Goal: Task Accomplishment & Management: Use online tool/utility

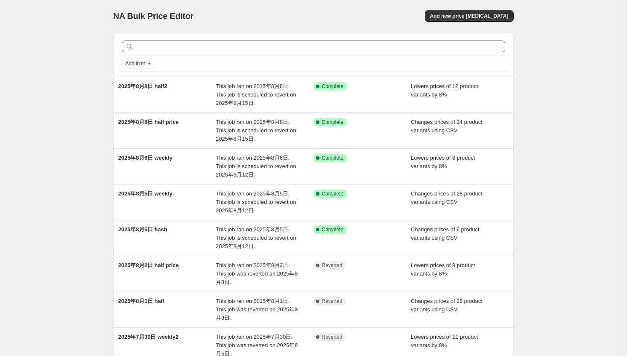
click at [199, 1] on div "NA Bulk Price Editor. This page is ready NA Bulk Price Editor Add new price [ME…" at bounding box center [313, 16] width 401 height 32
click at [483, 16] on span "Add new price [MEDICAL_DATA]" at bounding box center [469, 16] width 78 height 7
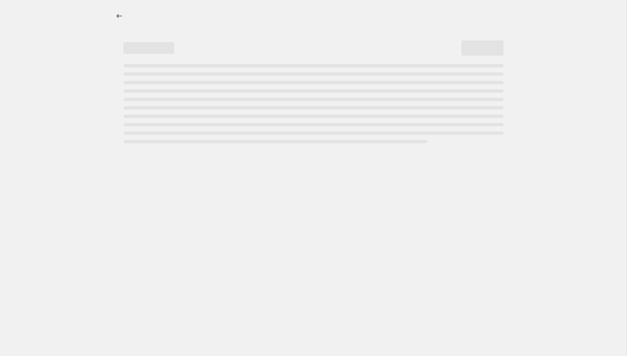
select select "percentage"
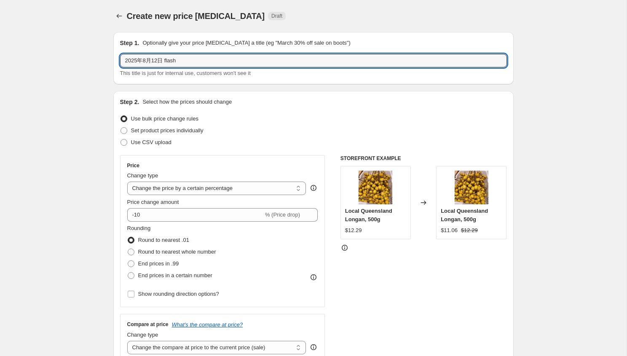
drag, startPoint x: 167, startPoint y: 60, endPoint x: 355, endPoint y: 71, distance: 188.4
click at [355, 71] on div "2025年8月12日 flash This title is just for internal use, customers won't see it" at bounding box center [313, 66] width 387 height 24
type input "2025年8月12日 flash fake"
click at [129, 147] on label "Use CSV upload" at bounding box center [145, 143] width 51 height 12
click at [121, 140] on input "Use CSV upload" at bounding box center [121, 139] width 0 height 0
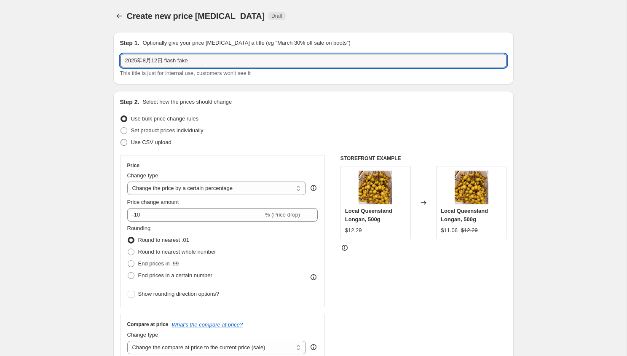
radio input "true"
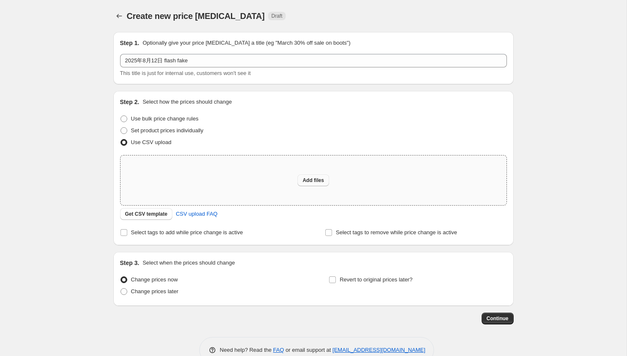
click at [306, 181] on span "Add files" at bounding box center [314, 180] width 22 height 7
type input "C:\fakepath\8.12flash.csv"
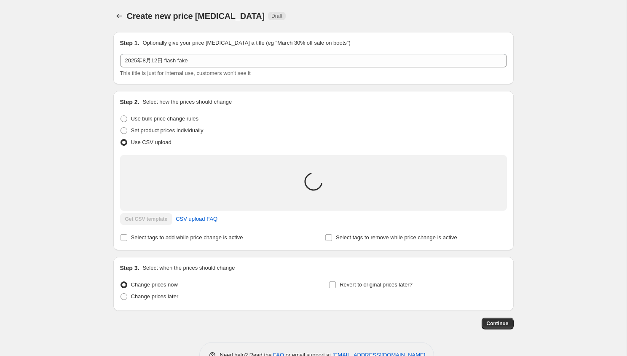
scroll to position [35, 0]
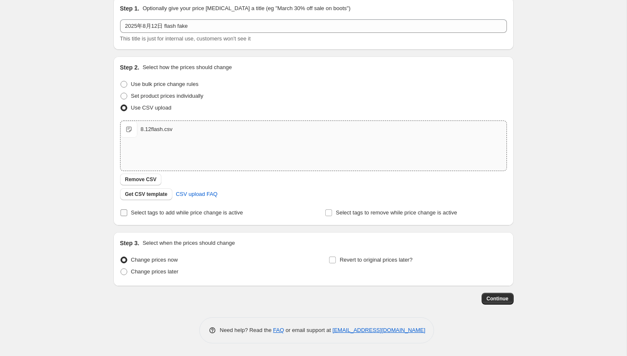
click at [218, 213] on span "Select tags to add while price change is active" at bounding box center [187, 213] width 112 height 6
click at [127, 213] on input "Select tags to add while price change is active" at bounding box center [124, 213] width 7 height 7
checkbox input "true"
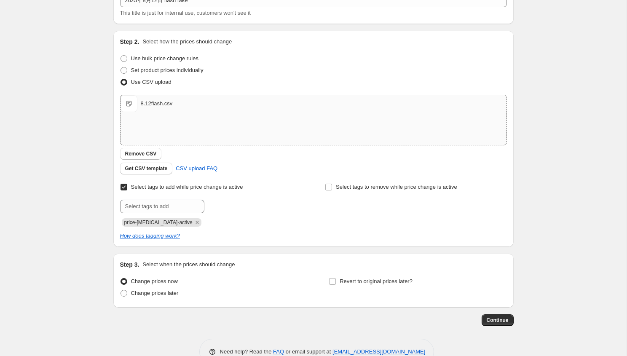
scroll to position [82, 0]
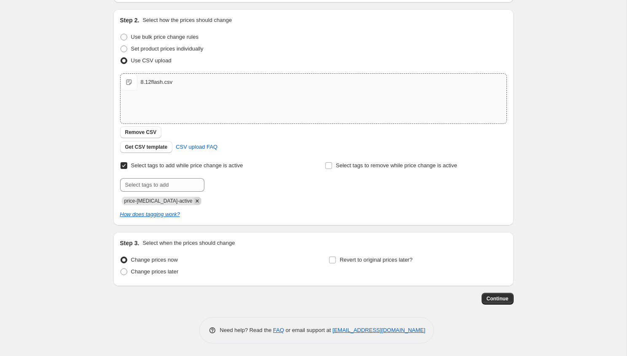
click at [194, 201] on icon "Remove price-change-job-active" at bounding box center [198, 201] width 8 height 8
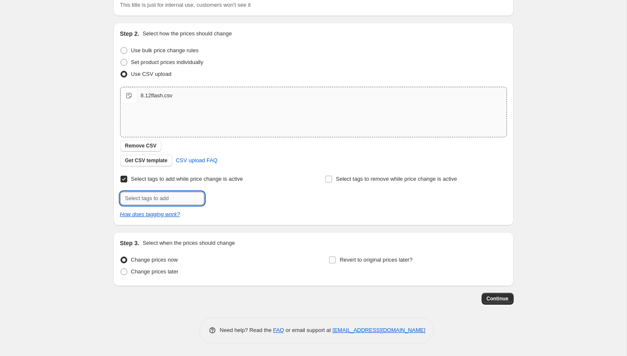
click at [178, 195] on input "text" at bounding box center [162, 198] width 84 height 13
type input "flash-sales"
click at [304, 223] on div "Step 2. Select how the prices should change Use bulk price change rules Set pro…" at bounding box center [313, 124] width 401 height 203
click at [238, 200] on span "flash-sales" at bounding box center [236, 198] width 26 height 6
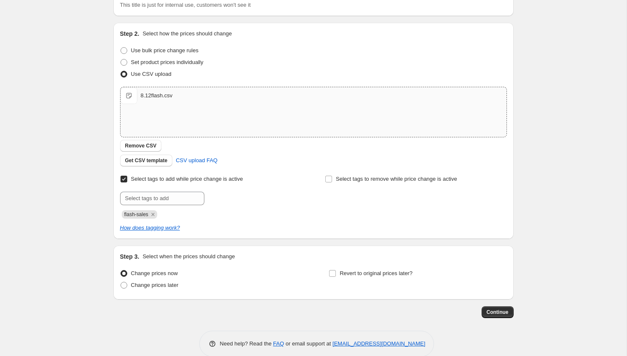
scroll to position [82, 0]
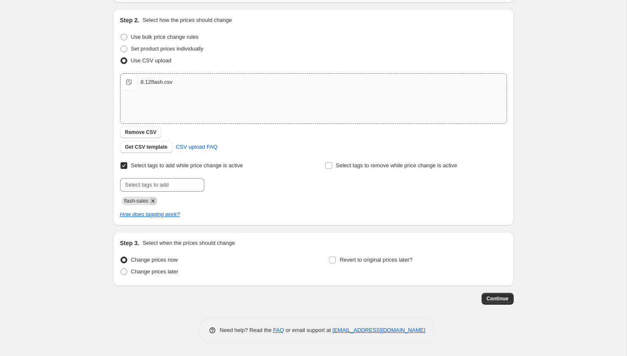
click at [154, 202] on icon "Remove flash-sales" at bounding box center [152, 200] width 3 height 3
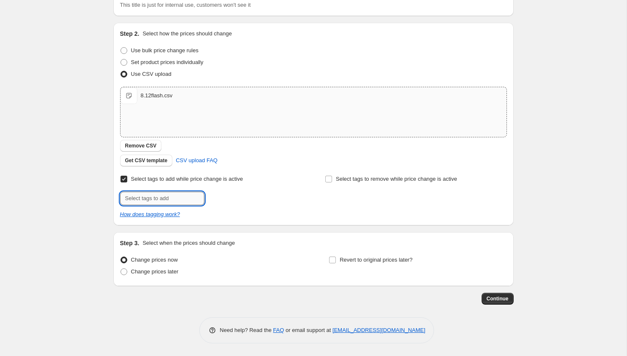
click at [155, 192] on input "text" at bounding box center [162, 198] width 84 height 13
type input "flash-sales1"
click at [271, 230] on div "Step 1. Optionally give your price change job a title (eg "March 30% off sale o…" at bounding box center [310, 131] width 407 height 348
click at [233, 199] on span "flash-sales1" at bounding box center [237, 198] width 29 height 6
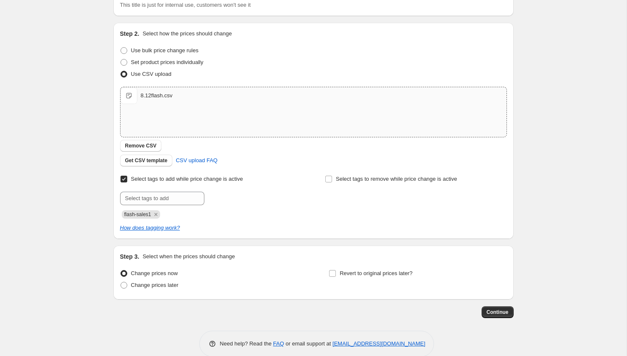
click at [276, 238] on div "Step 2. Select how the prices should change Use bulk price change rules Set pro…" at bounding box center [313, 131] width 401 height 216
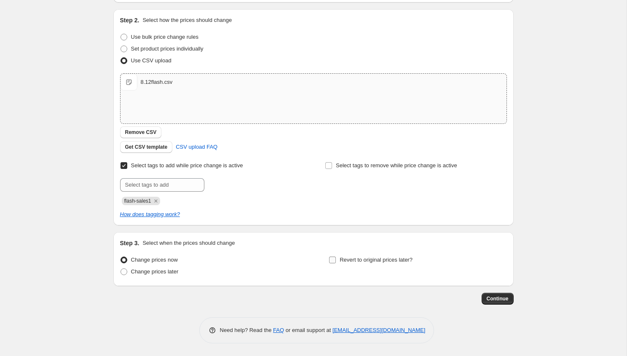
click at [331, 257] on input "Revert to original prices later?" at bounding box center [332, 260] width 7 height 7
checkbox input "true"
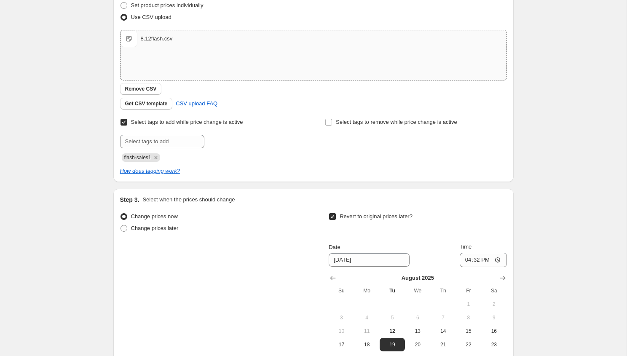
scroll to position [167, 0]
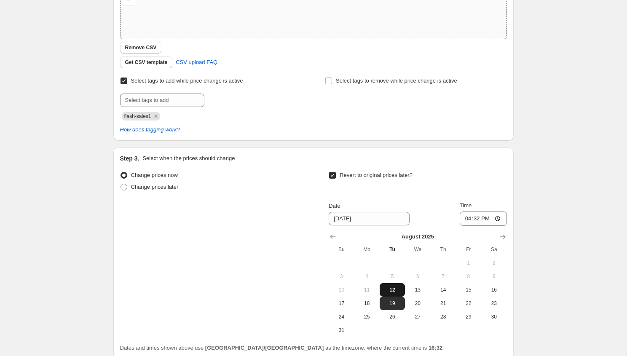
click at [395, 293] on span "12" at bounding box center [392, 290] width 19 height 7
type input "[DATE]"
click at [476, 219] on input "16:32" at bounding box center [483, 219] width 47 height 14
type input "21:45"
click at [533, 228] on div "Create new price change job. This page is ready Create new price change job Dra…" at bounding box center [313, 131] width 627 height 596
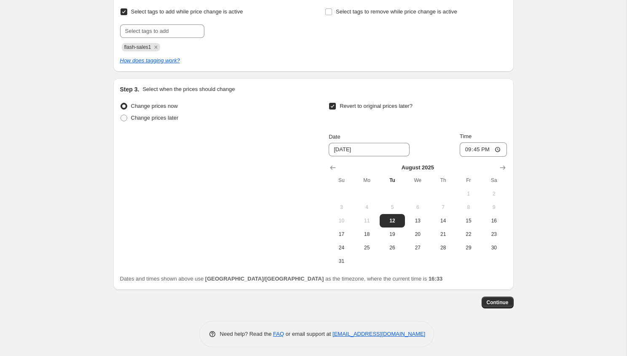
scroll to position [240, 0]
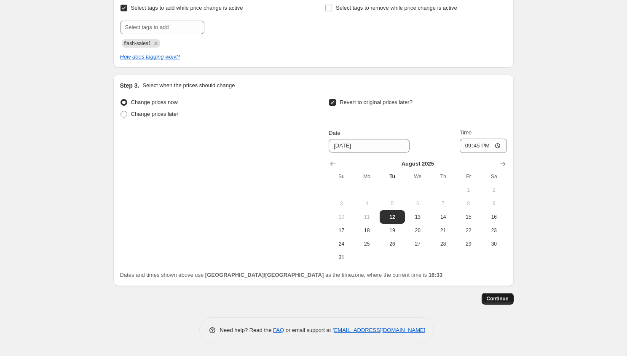
click at [498, 298] on span "Continue" at bounding box center [498, 299] width 22 height 7
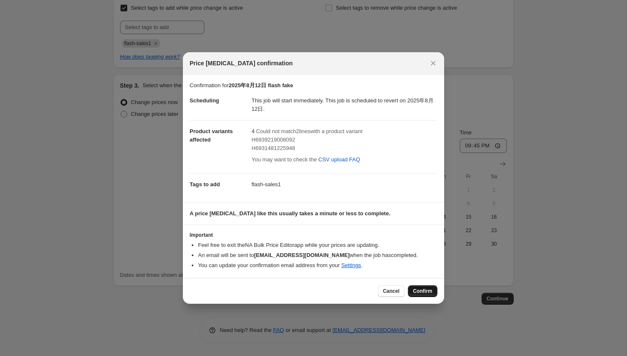
click at [421, 292] on span "Confirm" at bounding box center [422, 291] width 19 height 7
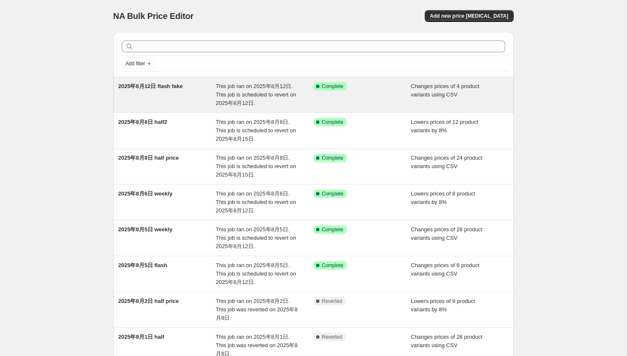
click at [374, 97] on div "Success Complete Complete" at bounding box center [363, 94] width 98 height 25
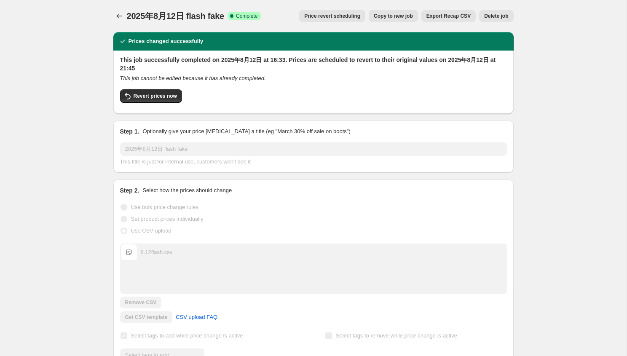
click at [388, 18] on span "Copy to new job" at bounding box center [393, 16] width 39 height 7
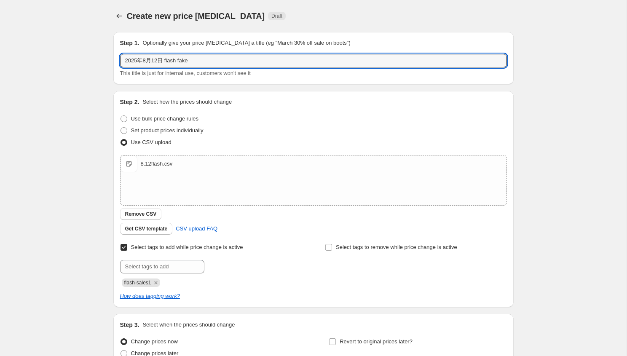
drag, startPoint x: 147, startPoint y: 60, endPoint x: 97, endPoint y: 62, distance: 50.7
click at [97, 62] on div "Create new price change job. This page is ready Create new price change job Dra…" at bounding box center [313, 219] width 627 height 438
click at [192, 57] on input "2025年8月12日 flash fake" at bounding box center [313, 60] width 387 height 13
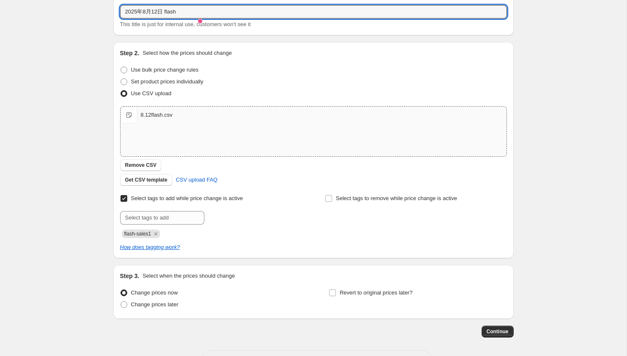
scroll to position [51, 0]
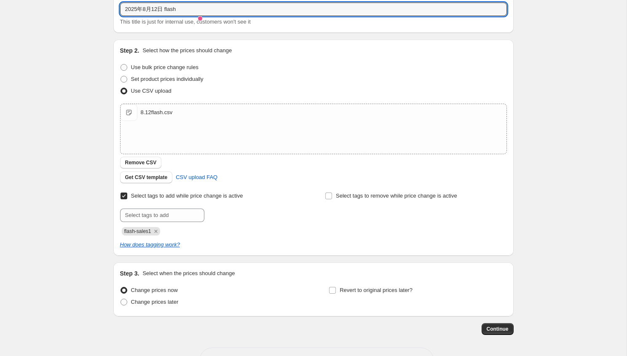
type input "2025年8月12日 flash"
click at [76, 128] on div "Create new price change job. This page is ready Create new price change job Dra…" at bounding box center [313, 168] width 627 height 438
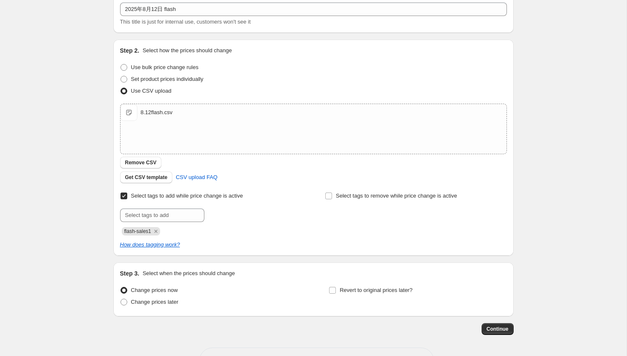
scroll to position [0, 0]
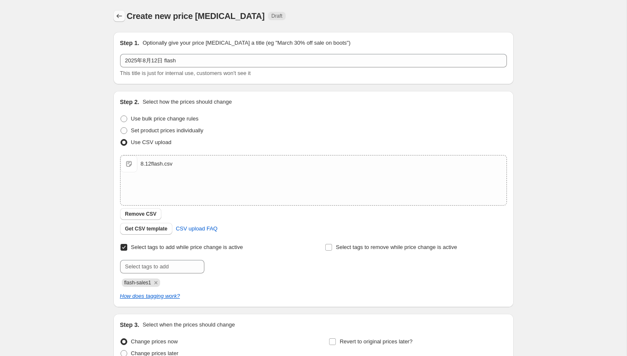
click at [121, 12] on icon "Price change jobs" at bounding box center [119, 16] width 8 height 8
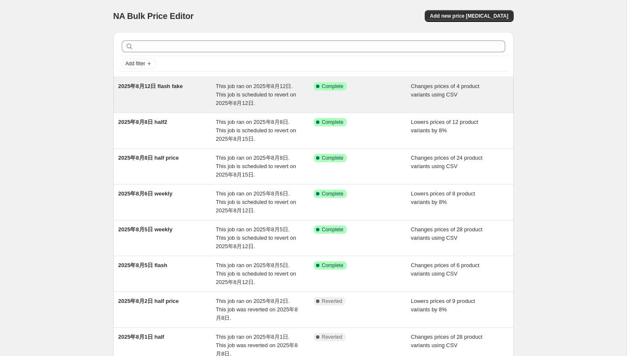
click at [396, 102] on div "Success Complete Complete" at bounding box center [363, 94] width 98 height 25
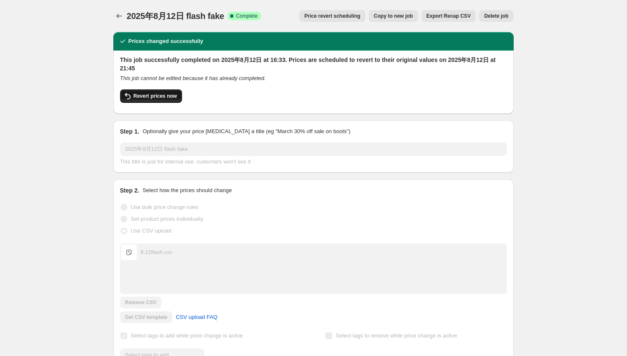
click at [138, 99] on span "Revert prices now" at bounding box center [155, 96] width 43 height 7
checkbox input "false"
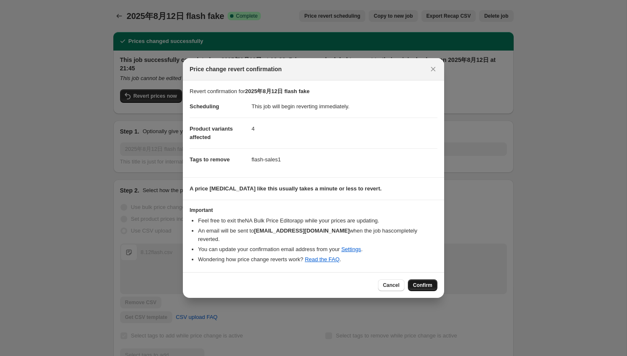
click at [425, 282] on span "Confirm" at bounding box center [422, 285] width 19 height 7
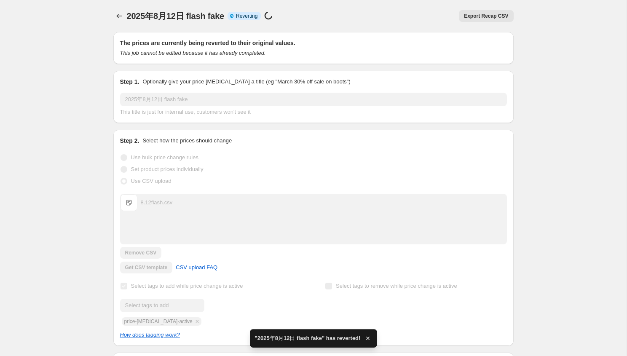
checkbox input "true"
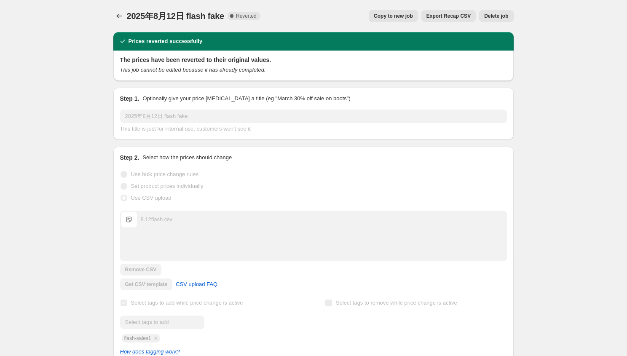
click at [425, 280] on div "Get CSV template CSV upload FAQ" at bounding box center [313, 285] width 387 height 12
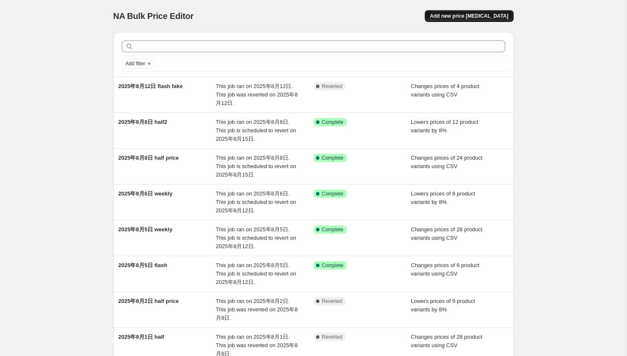
click at [470, 13] on span "Add new price [MEDICAL_DATA]" at bounding box center [469, 16] width 78 height 7
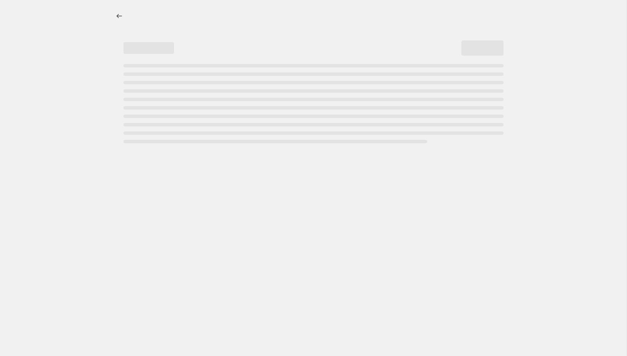
select select "percentage"
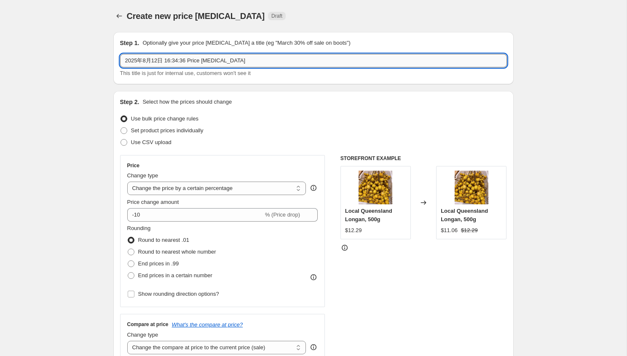
drag, startPoint x: 169, startPoint y: 61, endPoint x: 317, endPoint y: 57, distance: 148.1
click at [317, 57] on input "2025年8月12日 16:34:36 Price change job" at bounding box center [313, 60] width 387 height 13
type input "2025年8月12日 flashsales"
click at [168, 140] on span "Use CSV upload" at bounding box center [151, 142] width 40 height 6
click at [121, 140] on input "Use CSV upload" at bounding box center [121, 139] width 0 height 0
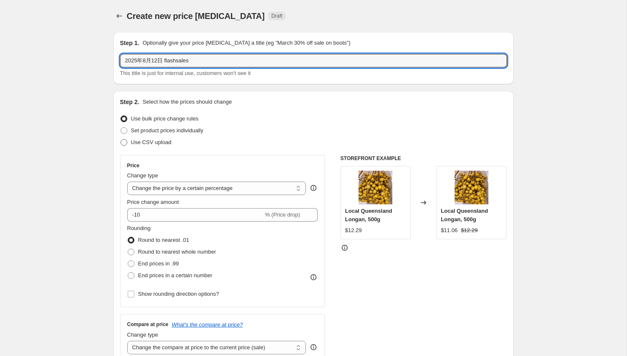
radio input "true"
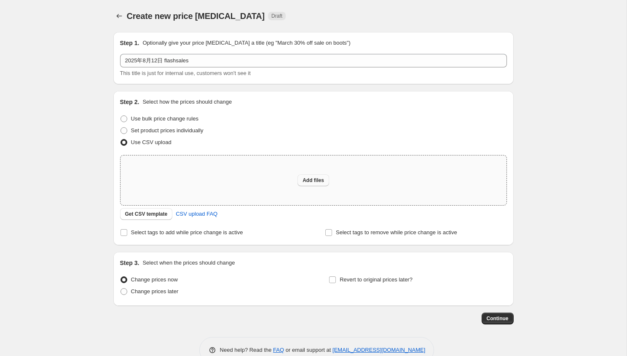
click at [310, 175] on button "Add files" at bounding box center [314, 181] width 32 height 12
type input "C:\fakepath\8.12flash.csv"
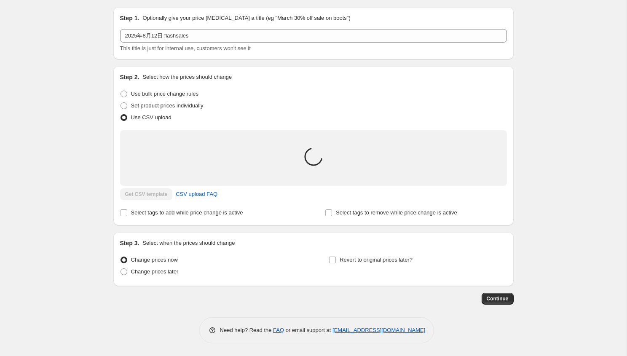
scroll to position [35, 0]
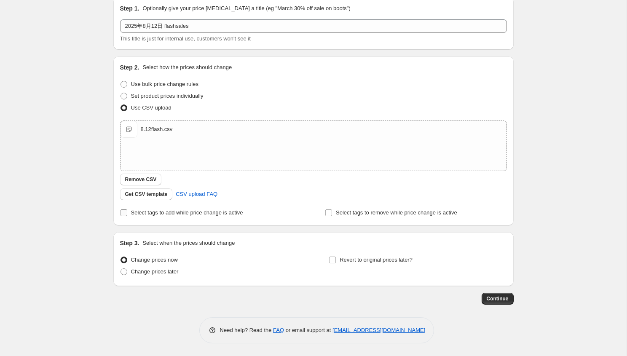
click at [213, 217] on label "Select tags to add while price change is active" at bounding box center [181, 213] width 123 height 12
click at [127, 216] on input "Select tags to add while price change is active" at bounding box center [124, 213] width 7 height 7
checkbox input "true"
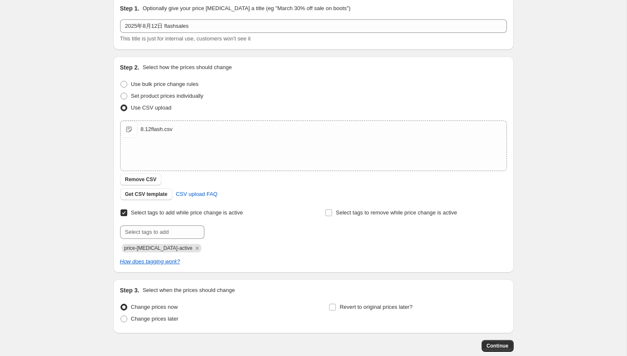
click at [192, 245] on div "price-change-job-active" at bounding box center [211, 247] width 182 height 10
click at [194, 245] on icon "Remove price-change-job-active" at bounding box center [198, 249] width 8 height 8
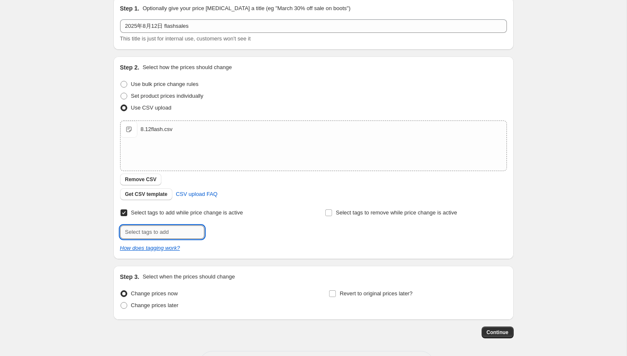
click at [186, 237] on input "text" at bounding box center [162, 232] width 84 height 13
type input "flash-sales"
click at [233, 233] on span "flash-sales" at bounding box center [236, 232] width 26 height 6
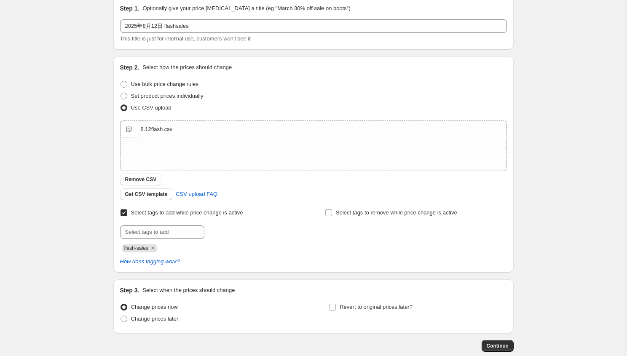
scroll to position [82, 0]
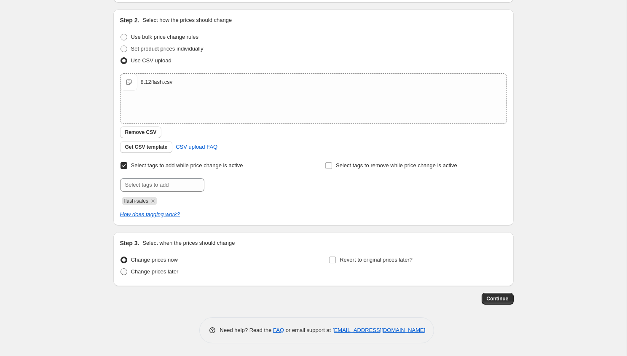
click at [170, 269] on span "Change prices later" at bounding box center [155, 272] width 48 height 6
click at [121, 269] on input "Change prices later" at bounding box center [121, 269] width 0 height 0
radio input "true"
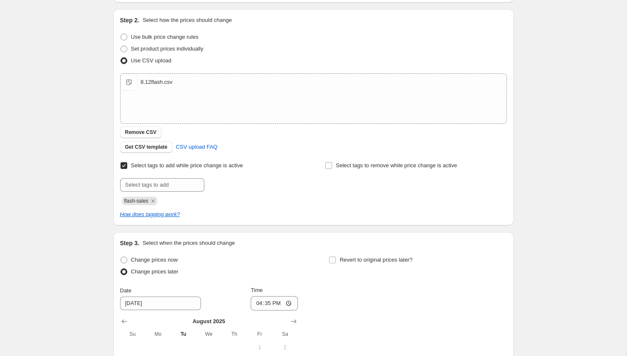
scroll to position [240, 0]
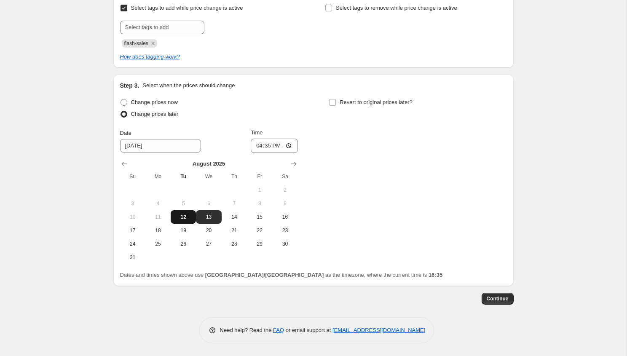
click at [185, 212] on button "12" at bounding box center [183, 216] width 25 height 13
type input "[DATE]"
click at [268, 148] on input "16:35" at bounding box center [274, 146] width 47 height 14
type input "22:00"
click at [358, 102] on span "Revert to original prices later?" at bounding box center [376, 102] width 73 height 6
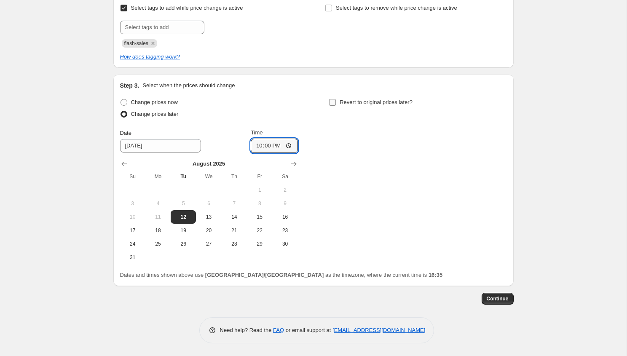
click at [336, 102] on input "Revert to original prices later?" at bounding box center [332, 102] width 7 height 7
checkbox input "true"
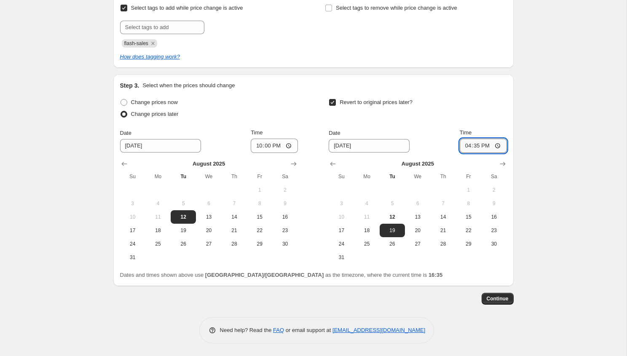
click at [480, 148] on input "16:35" at bounding box center [483, 146] width 47 height 14
type input "22:00"
click at [555, 204] on div "Create new price change job. This page is ready Create new price change job Dra…" at bounding box center [313, 58] width 627 height 596
click at [500, 297] on span "Continue" at bounding box center [498, 299] width 22 height 7
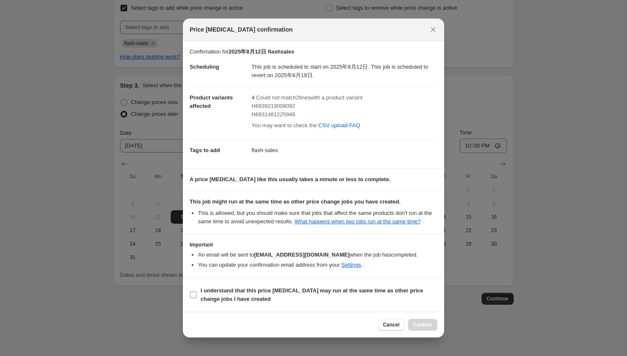
click at [271, 302] on span "I understand that this price [MEDICAL_DATA] may run at the same time as other p…" at bounding box center [319, 295] width 237 height 17
click at [197, 299] on input "I understand that this price [MEDICAL_DATA] may run at the same time as other p…" at bounding box center [193, 295] width 7 height 7
checkbox input "true"
click at [423, 328] on span "Confirm" at bounding box center [422, 325] width 19 height 7
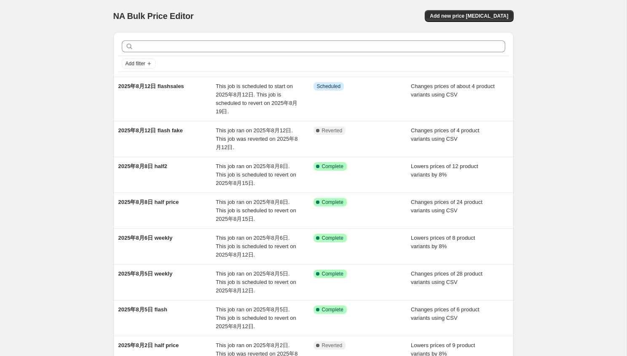
click at [570, 123] on div "NA Bulk Price Editor. This page is ready NA Bulk Price Editor Add new price cha…" at bounding box center [313, 263] width 627 height 527
click at [306, 16] on div "NA Bulk Price Editor" at bounding box center [209, 16] width 193 height 12
click at [298, 26] on div "NA Bulk Price Editor. This page is ready NA Bulk Price Editor Add new price [ME…" at bounding box center [313, 16] width 401 height 32
click at [462, 17] on span "Add new price [MEDICAL_DATA]" at bounding box center [469, 16] width 78 height 7
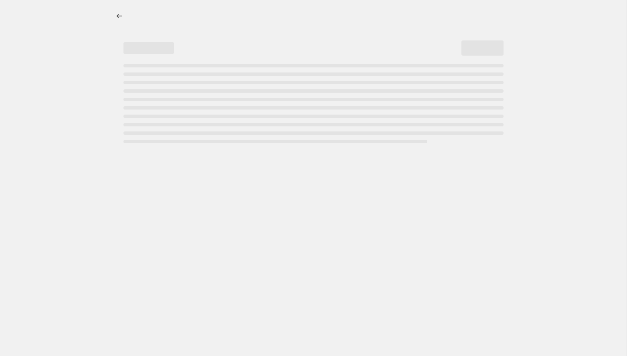
select select "percentage"
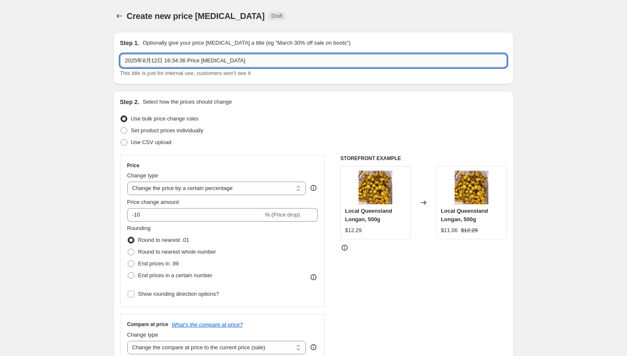
drag, startPoint x: 164, startPoint y: 60, endPoint x: 317, endPoint y: 59, distance: 152.7
click at [317, 59] on input "2025年8月12日 16:34:36 Price change job" at bounding box center [313, 60] width 387 height 13
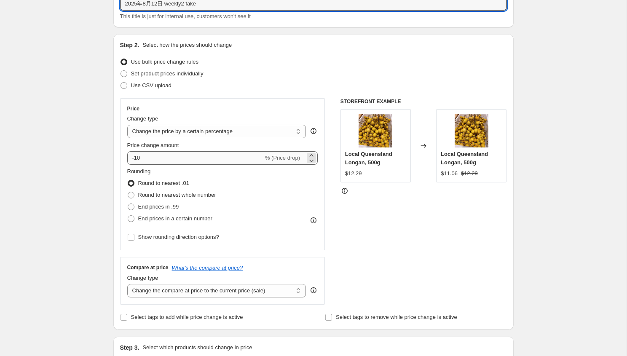
scroll to position [57, 0]
type input "2025年8月12日 weekly2 fake"
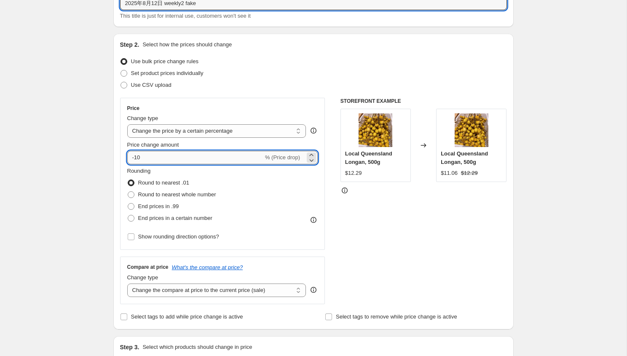
click at [186, 159] on input "-10" at bounding box center [195, 157] width 136 height 13
type input "-1"
type input "-8"
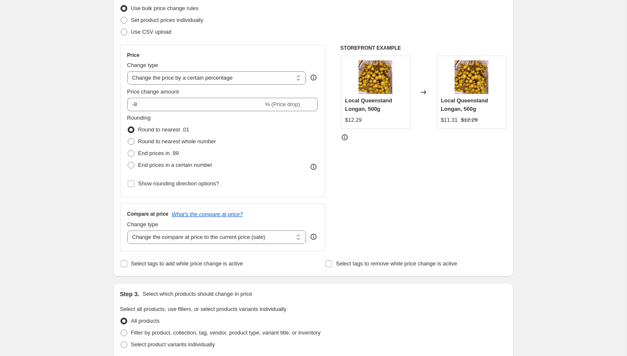
scroll to position [111, 0]
click at [172, 167] on span "End prices in a certain number" at bounding box center [175, 165] width 74 height 6
click at [128, 162] on input "End prices in a certain number" at bounding box center [128, 162] width 0 height 0
radio input "true"
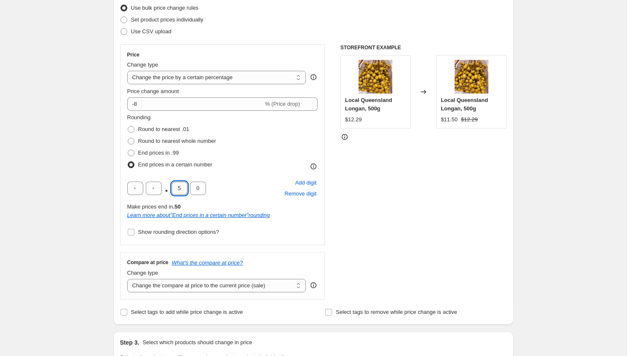
click at [182, 185] on input "5" at bounding box center [180, 188] width 16 height 13
type input "0"
click at [75, 194] on div "Create new price change job. This page is ready Create new price change job Dra…" at bounding box center [313, 335] width 627 height 892
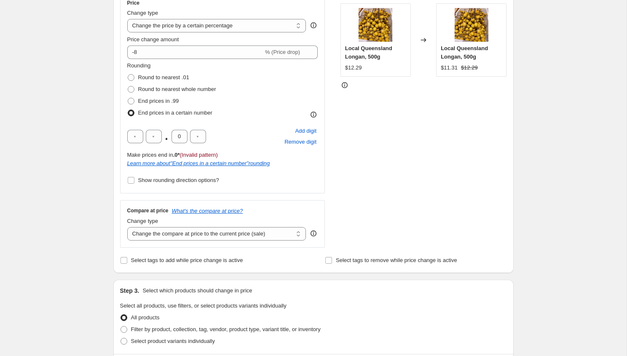
scroll to position [164, 0]
click at [183, 236] on select "Change the compare at price to the current price (sale) Change the compare at p…" at bounding box center [216, 232] width 179 height 13
select select "no_change"
click at [127, 226] on select "Change the compare at price to the current price (sale) Change the compare at p…" at bounding box center [216, 232] width 179 height 13
click at [61, 276] on div "Create new price change job. This page is ready Create new price change job Dra…" at bounding box center [313, 282] width 627 height 892
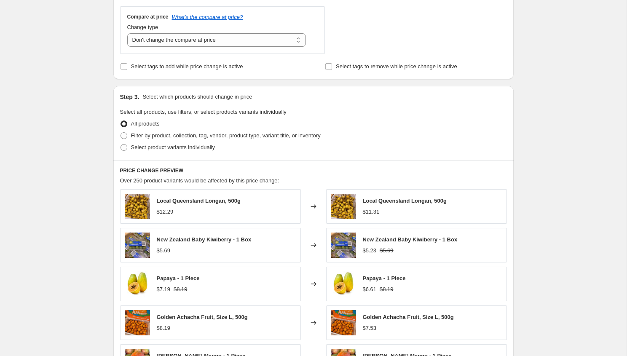
scroll to position [418, 0]
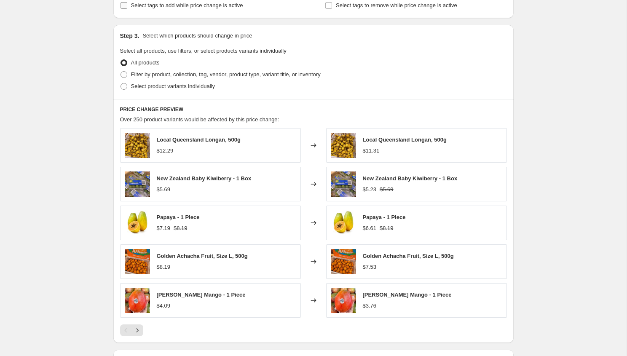
click at [161, 10] on label "Select tags to add while price change is active" at bounding box center [181, 6] width 123 height 12
click at [127, 9] on input "Select tags to add while price change is active" at bounding box center [124, 5] width 7 height 7
checkbox input "true"
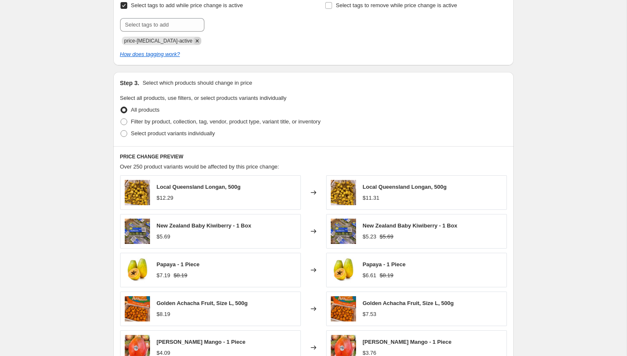
click at [196, 41] on icon "Remove price-change-job-active" at bounding box center [197, 40] width 3 height 3
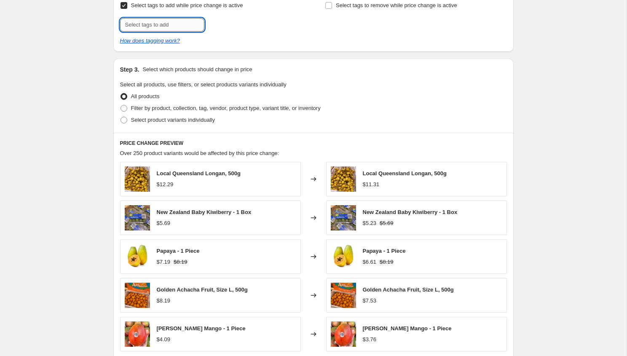
click at [178, 25] on input "text" at bounding box center [162, 24] width 84 height 13
type input "weekly-special"
click at [250, 24] on span "weekly-speci..." at bounding box center [240, 24] width 35 height 6
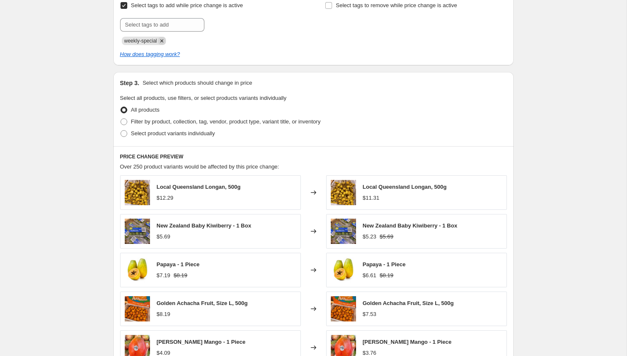
click at [166, 41] on icon "Remove weekly-special" at bounding box center [162, 41] width 8 height 8
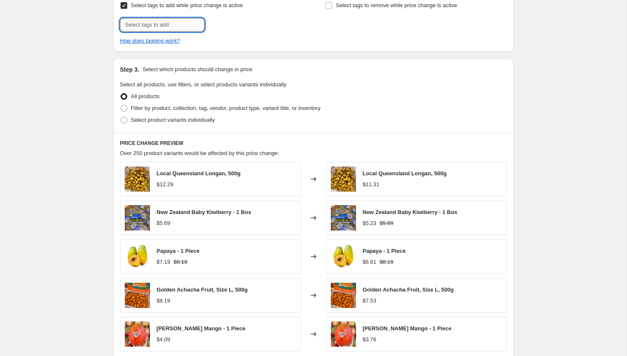
click at [165, 26] on input "text" at bounding box center [162, 24] width 84 height 13
type input "weekly-special1"
click at [224, 24] on span "weekly-speci..." at bounding box center [240, 24] width 35 height 6
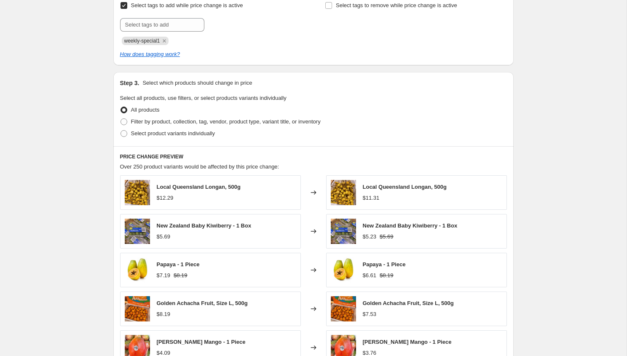
click at [281, 48] on div "Select tags to add while price change is active Submit weekly-special1 Select t…" at bounding box center [313, 29] width 387 height 59
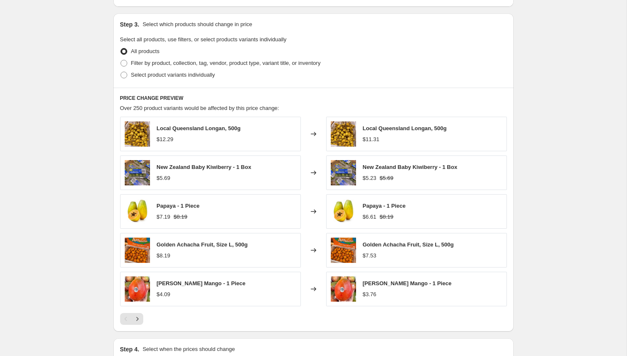
scroll to position [462, 0]
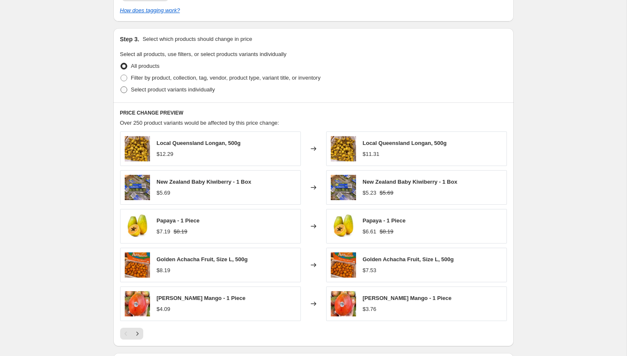
click at [166, 93] on span "Select product variants individually" at bounding box center [173, 90] width 84 height 8
click at [121, 87] on input "Select product variants individually" at bounding box center [121, 86] width 0 height 0
radio input "true"
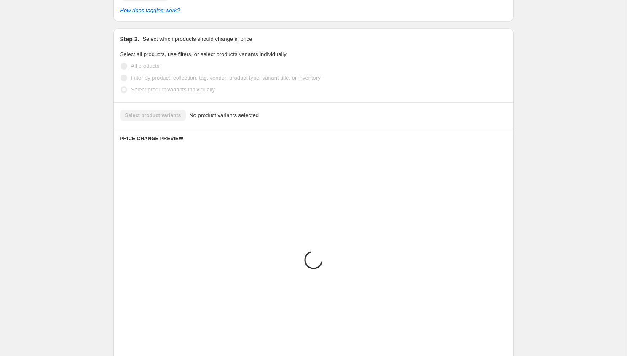
scroll to position [396, 0]
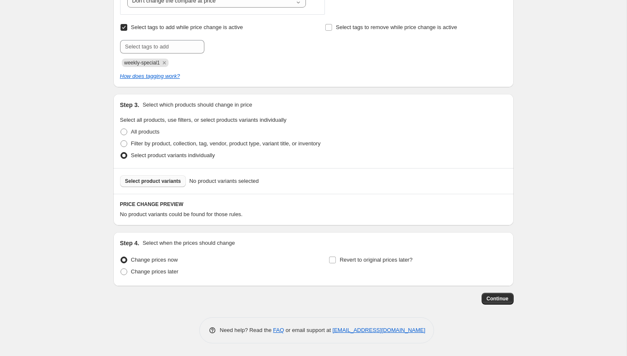
click at [160, 181] on span "Select product variants" at bounding box center [153, 181] width 56 height 7
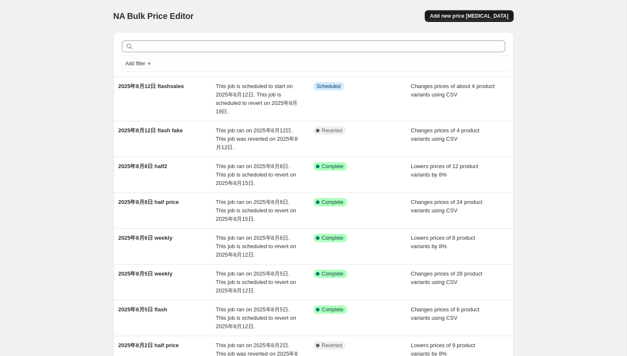
click at [457, 16] on span "Add new price [MEDICAL_DATA]" at bounding box center [469, 16] width 78 height 7
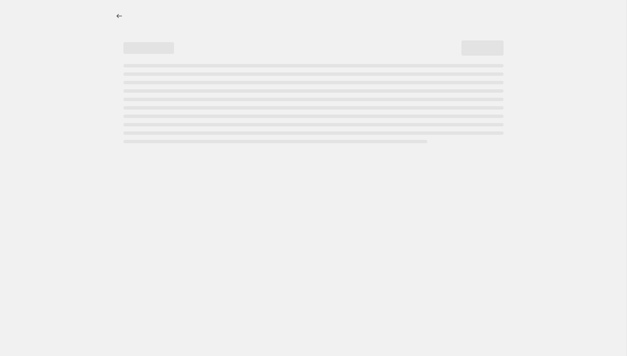
select select "percentage"
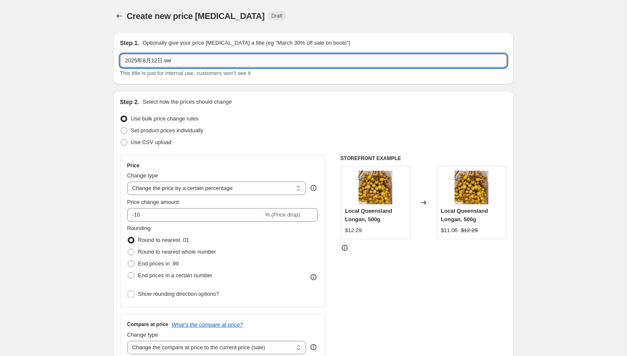
drag, startPoint x: 167, startPoint y: 59, endPoint x: 364, endPoint y: 65, distance: 197.5
click at [364, 65] on input "2025年8月12日 we" at bounding box center [313, 60] width 387 height 13
type input "2025年8月12日 weekly2 fake"
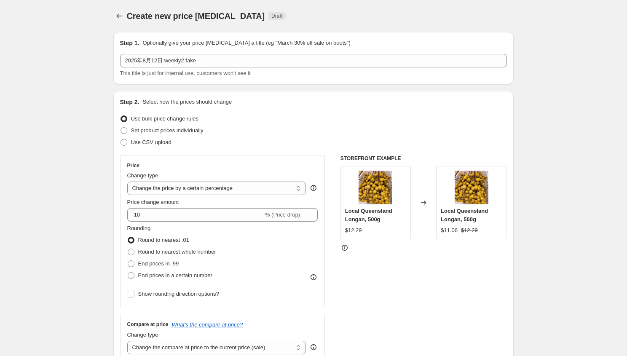
click at [177, 137] on div "Use CSV upload" at bounding box center [313, 143] width 387 height 12
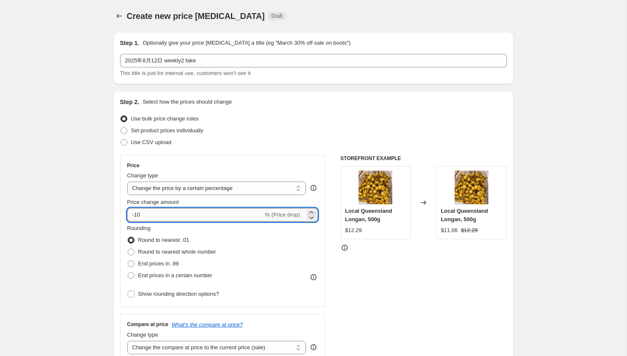
click at [180, 209] on input "-10" at bounding box center [195, 214] width 136 height 13
type input "-1"
type input "-8"
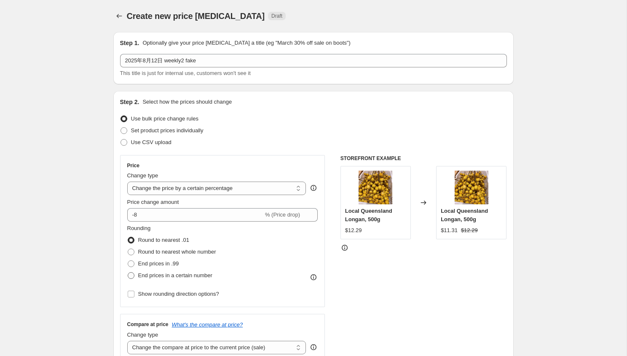
click at [187, 275] on span "End prices in a certain number" at bounding box center [175, 275] width 74 height 6
click at [128, 273] on input "End prices in a certain number" at bounding box center [128, 272] width 0 height 0
radio input "true"
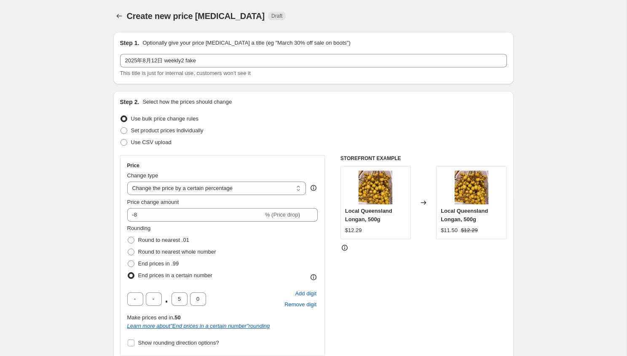
click at [189, 300] on div ". 5 0" at bounding box center [166, 299] width 79 height 13
click at [186, 300] on input "5" at bounding box center [180, 299] width 16 height 13
click at [199, 301] on input "0" at bounding box center [198, 299] width 16 height 13
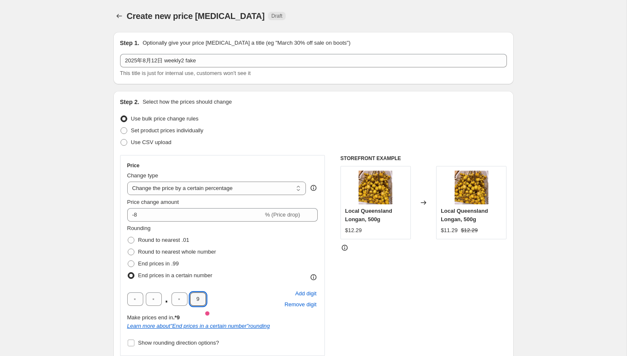
type input "9"
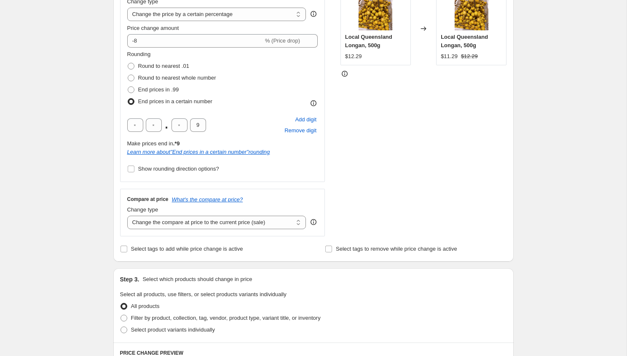
scroll to position [183, 0]
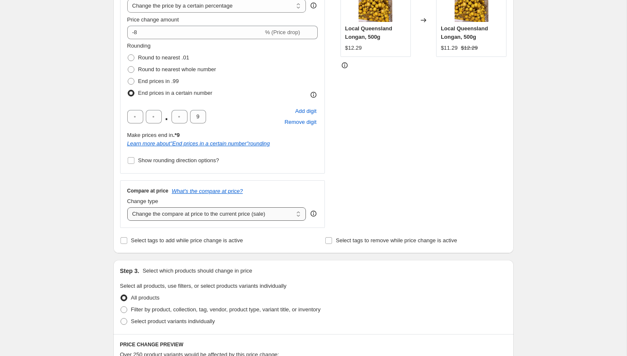
click at [214, 213] on select "Change the compare at price to the current price (sale) Change the compare at p…" at bounding box center [216, 213] width 179 height 13
select select "no_change"
click at [127, 207] on select "Change the compare at price to the current price (sale) Change the compare at p…" at bounding box center [216, 213] width 179 height 13
click at [41, 267] on div "Create new price change job. This page is ready Create new price change job Dra…" at bounding box center [313, 263] width 627 height 892
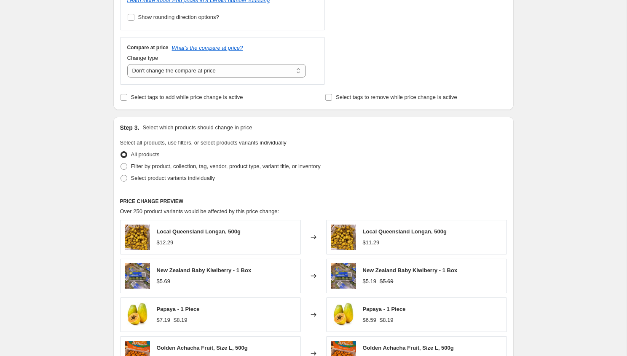
scroll to position [370, 0]
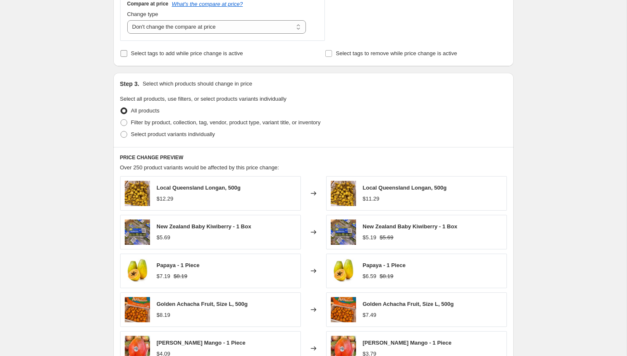
click at [175, 53] on span "Select tags to add while price change is active" at bounding box center [187, 53] width 112 height 6
click at [127, 53] on input "Select tags to add while price change is active" at bounding box center [124, 53] width 7 height 7
checkbox input "true"
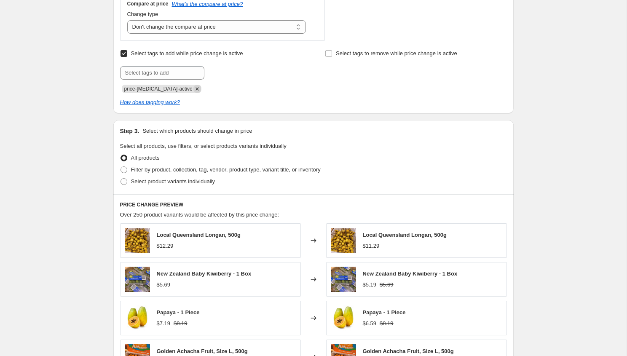
click at [194, 90] on icon "Remove price-change-job-active" at bounding box center [198, 89] width 8 height 8
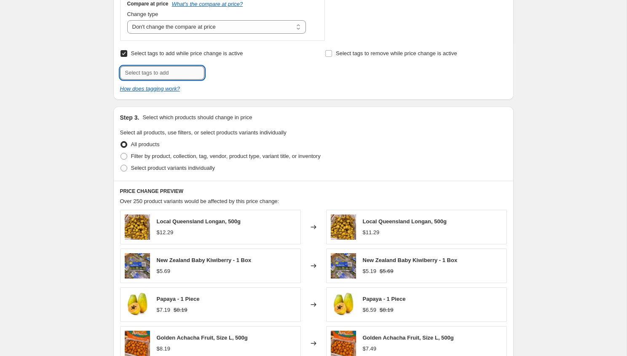
click at [168, 69] on input "text" at bounding box center [162, 72] width 84 height 13
type input "weekly-special1"
click at [231, 74] on span "weekly-speci..." at bounding box center [240, 72] width 35 height 6
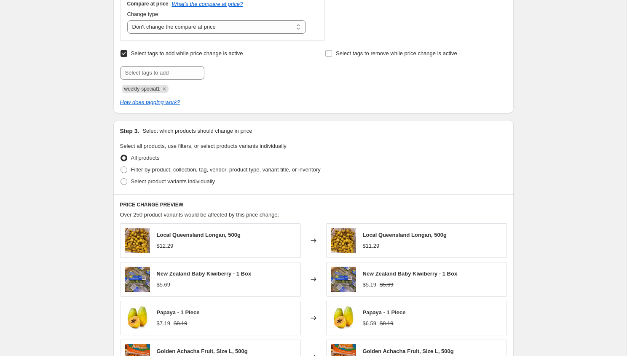
click at [190, 185] on span "Select product variants individually" at bounding box center [173, 182] width 84 height 8
click at [121, 179] on input "Select product variants individually" at bounding box center [121, 178] width 0 height 0
radio input "true"
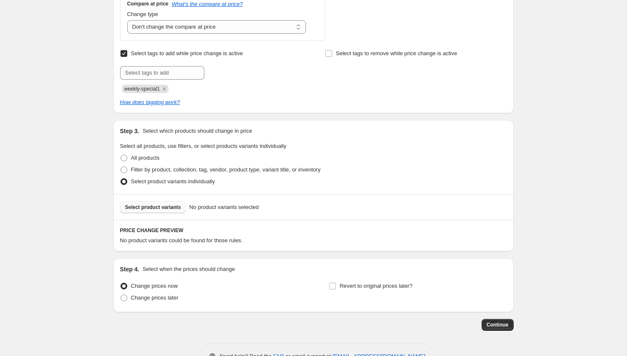
click at [160, 206] on span "Select product variants" at bounding box center [153, 207] width 56 height 7
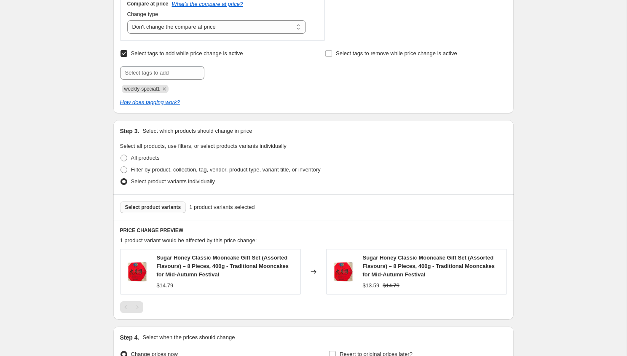
click at [150, 210] on span "Select product variants" at bounding box center [153, 207] width 56 height 7
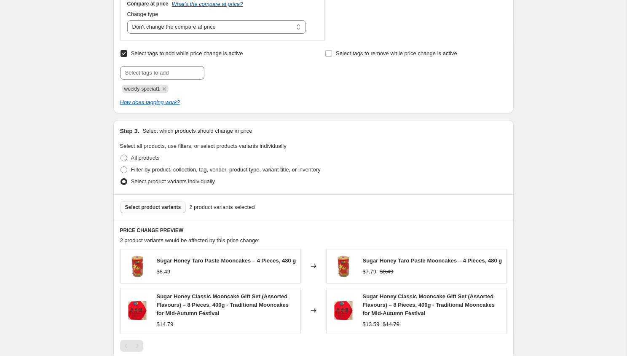
click at [166, 212] on button "Select product variants" at bounding box center [153, 208] width 66 height 12
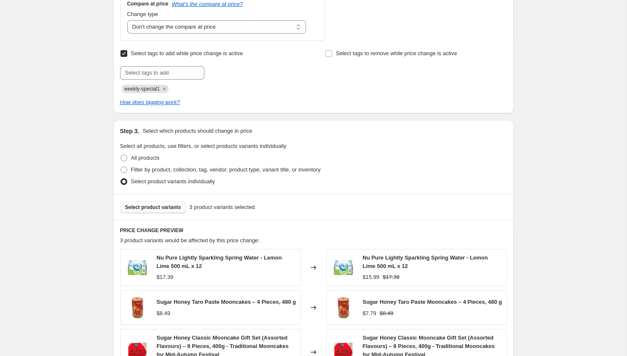
click at [140, 205] on span "Select product variants" at bounding box center [153, 207] width 56 height 7
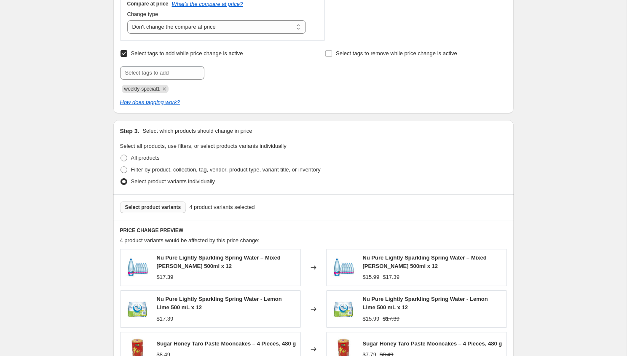
click at [163, 211] on button "Select product variants" at bounding box center [153, 208] width 66 height 12
click at [394, 129] on div "Step 3. Select which products should change in price" at bounding box center [313, 131] width 387 height 8
click at [175, 206] on span "Select product variants" at bounding box center [153, 207] width 56 height 7
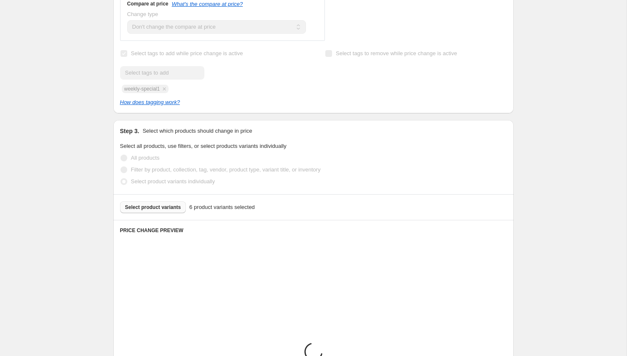
click at [550, 129] on div "Create new price change job. This page is ready Create new price change job Dra…" at bounding box center [313, 112] width 627 height 965
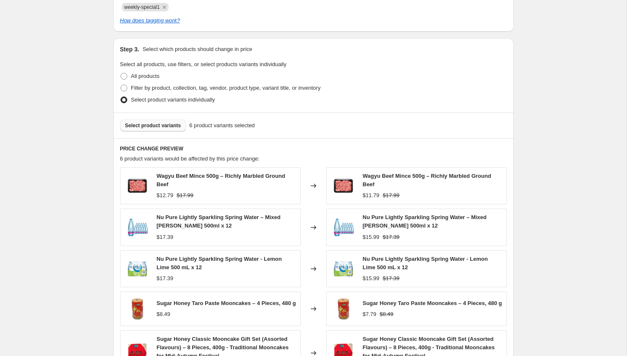
scroll to position [463, 0]
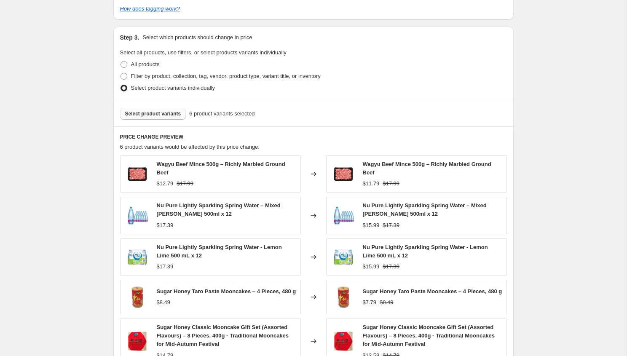
click at [147, 112] on span "Select product variants" at bounding box center [153, 113] width 56 height 7
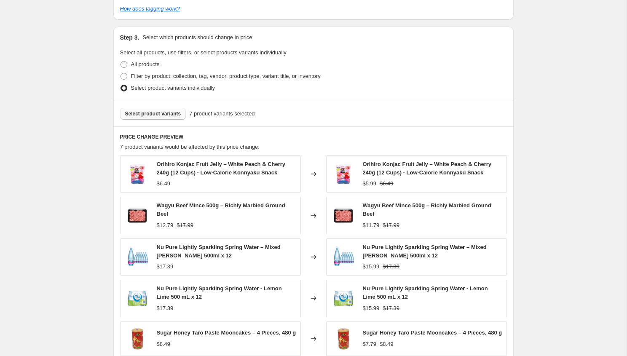
click at [181, 107] on div "Select product variants 7 product variants selected" at bounding box center [313, 114] width 401 height 26
click at [174, 107] on div "Select product variants 7 product variants selected" at bounding box center [313, 114] width 401 height 26
click at [170, 112] on span "Select product variants" at bounding box center [153, 113] width 56 height 7
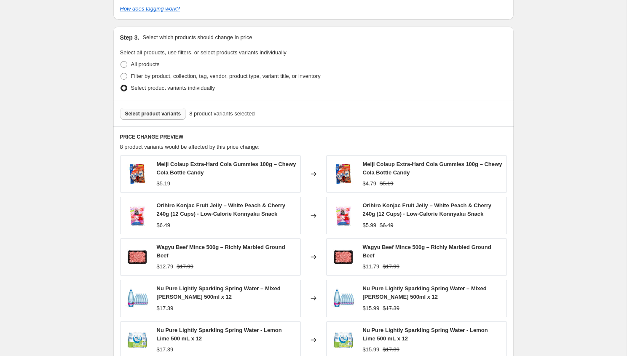
click at [153, 121] on div "Select product variants 8 product variants selected" at bounding box center [313, 114] width 401 height 26
click at [153, 114] on span "Select product variants" at bounding box center [153, 113] width 56 height 7
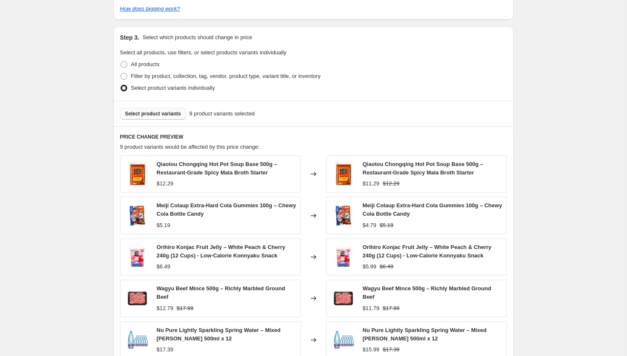
click at [161, 107] on div "Select product variants 9 product variants selected" at bounding box center [313, 114] width 401 height 26
click at [161, 109] on button "Select product variants" at bounding box center [153, 114] width 66 height 12
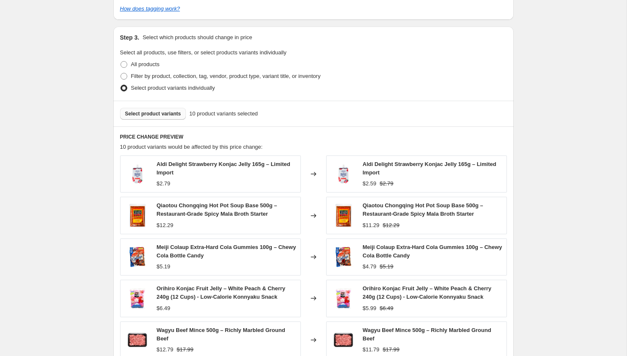
click at [162, 113] on span "Select product variants" at bounding box center [153, 113] width 56 height 7
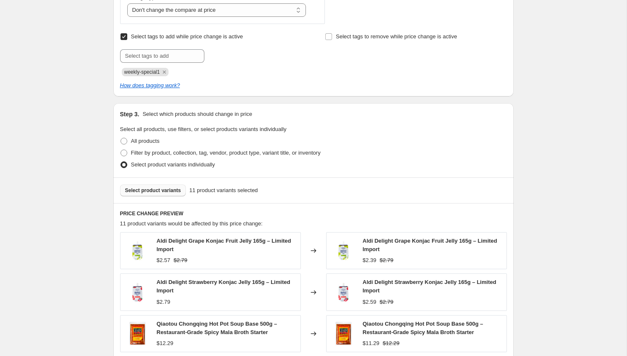
scroll to position [622, 0]
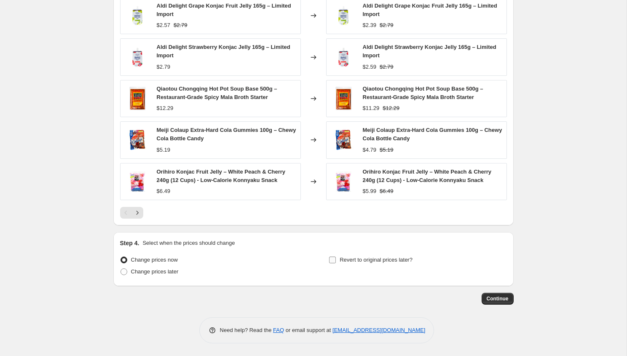
click at [380, 265] on label "Revert to original prices later?" at bounding box center [371, 260] width 84 height 12
click at [336, 264] on input "Revert to original prices later?" at bounding box center [332, 260] width 7 height 7
checkbox input "true"
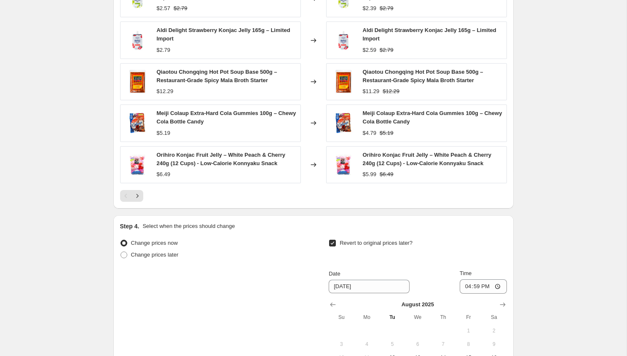
scroll to position [780, 0]
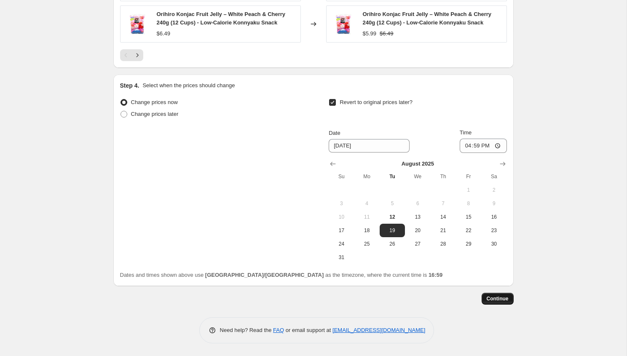
click at [495, 297] on span "Continue" at bounding box center [498, 299] width 22 height 7
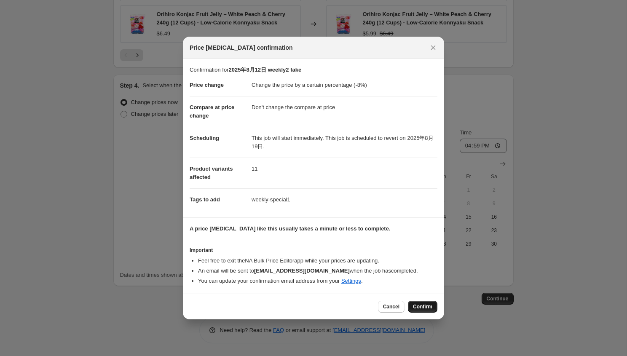
click at [430, 309] on span "Confirm" at bounding box center [422, 307] width 19 height 7
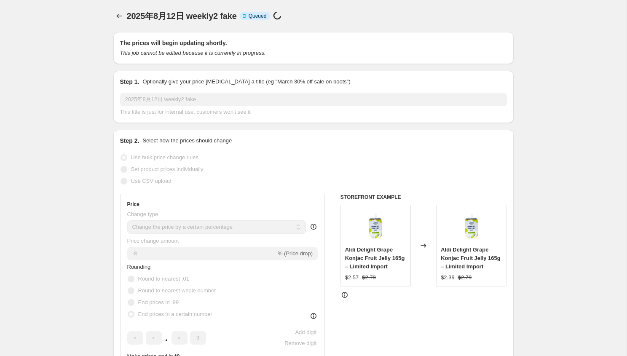
scroll to position [780, 0]
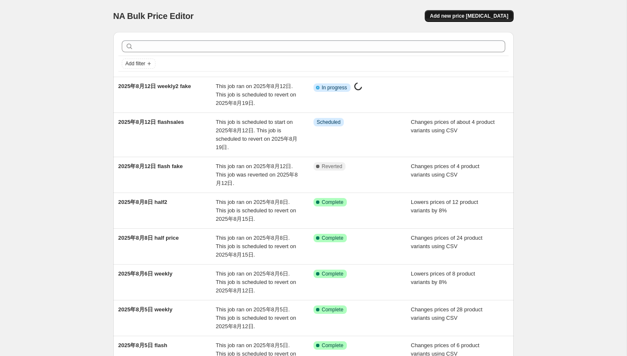
click at [480, 17] on span "Add new price [MEDICAL_DATA]" at bounding box center [469, 16] width 78 height 7
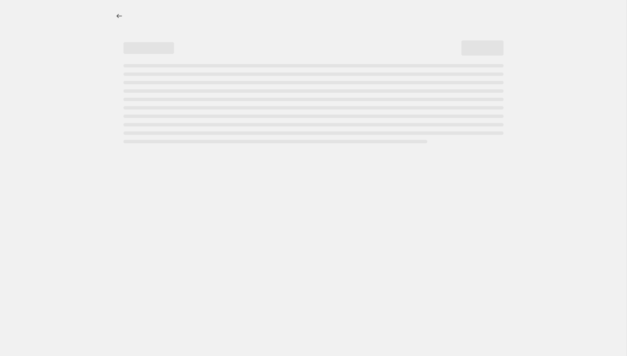
select select "percentage"
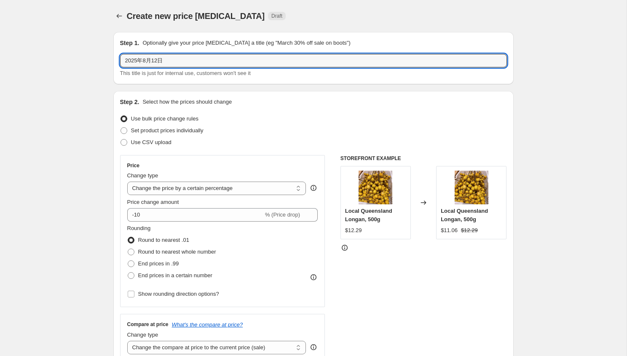
drag, startPoint x: 167, startPoint y: 59, endPoint x: 443, endPoint y: 77, distance: 276.4
click at [443, 77] on div "2025年8月12日 This title is just for internal use, customers won't see it" at bounding box center [313, 66] width 387 height 24
type input "2025年8月12日 weeklyspecial fake"
click at [162, 143] on span "Use CSV upload" at bounding box center [151, 142] width 40 height 6
click at [121, 140] on input "Use CSV upload" at bounding box center [121, 139] width 0 height 0
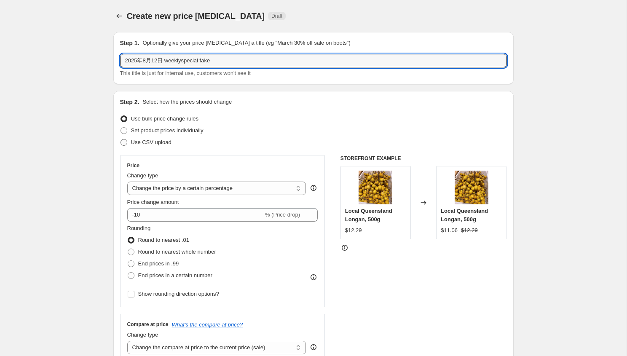
radio input "true"
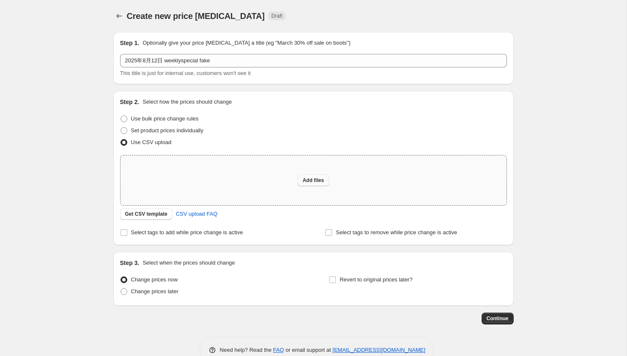
click at [314, 182] on span "Add files" at bounding box center [314, 180] width 22 height 7
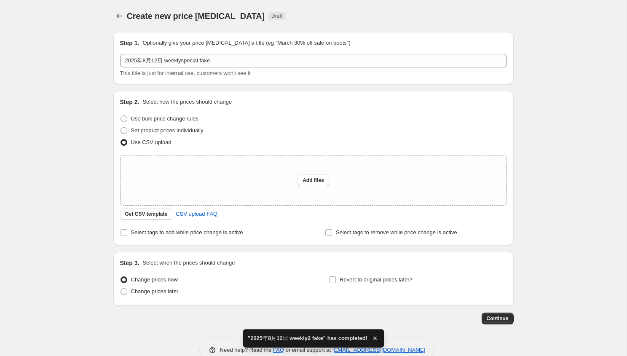
scroll to position [20, 0]
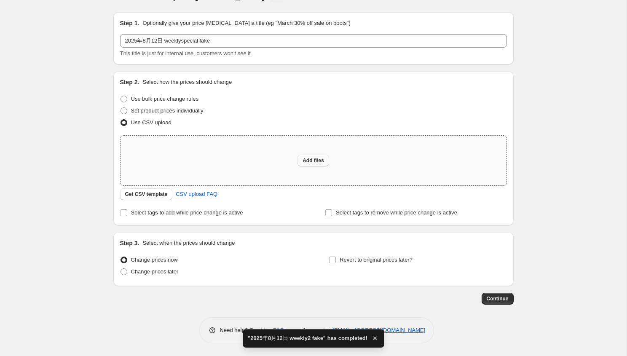
click at [307, 164] on button "Add files" at bounding box center [314, 161] width 32 height 12
type input "C:\fakepath\8.12weekly.csv"
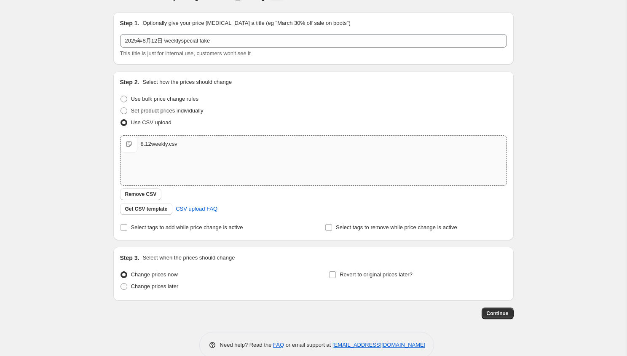
scroll to position [35, 0]
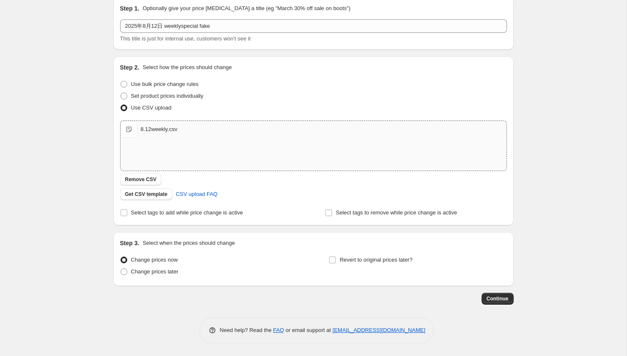
click at [160, 205] on div "Step 2. Select how the prices should change Use bulk price change rules Set pro…" at bounding box center [313, 141] width 387 height 156
click at [171, 219] on div "Step 2. Select how the prices should change Use bulk price change rules Set pro…" at bounding box center [313, 141] width 401 height 169
click at [172, 217] on label "Select tags to add while price change is active" at bounding box center [181, 213] width 123 height 12
click at [127, 216] on input "Select tags to add while price change is active" at bounding box center [124, 213] width 7 height 7
checkbox input "true"
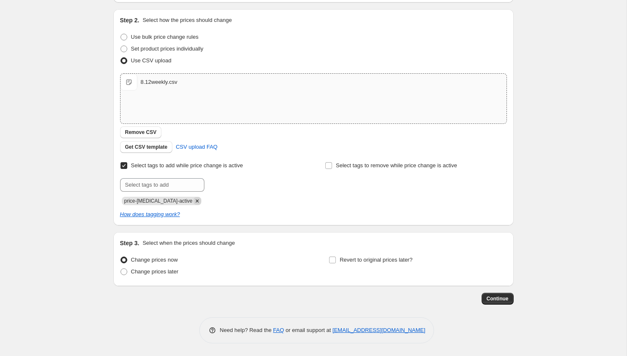
click at [194, 199] on icon "Remove price-change-job-active" at bounding box center [198, 201] width 8 height 8
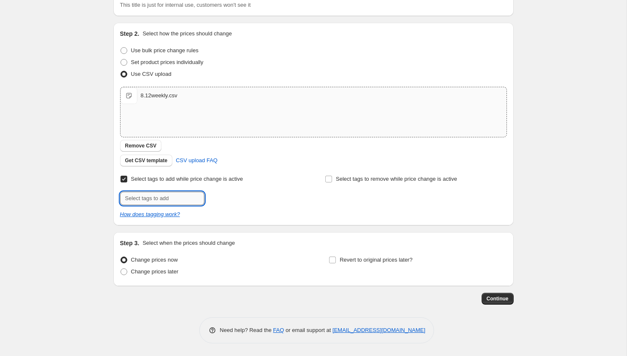
click at [186, 196] on input "text" at bounding box center [162, 198] width 84 height 13
type input "weekly-special1"
click at [226, 201] on span "Add weekly-speci..." at bounding box center [235, 197] width 47 height 7
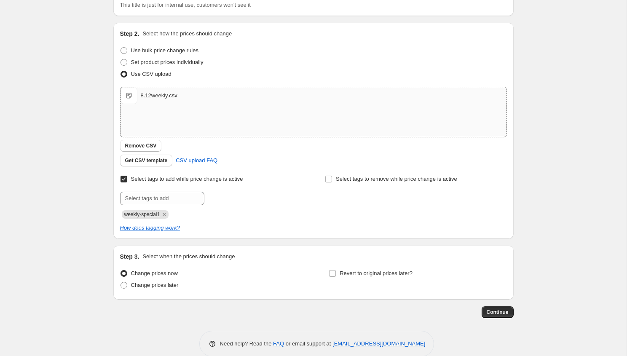
scroll to position [82, 0]
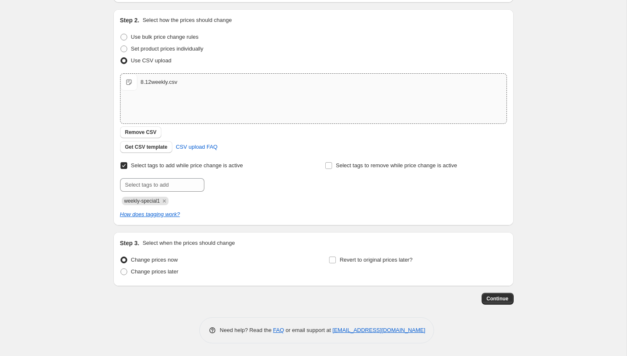
click at [374, 267] on div "Revert to original prices later?" at bounding box center [418, 266] width 178 height 25
click at [374, 260] on span "Revert to original prices later?" at bounding box center [376, 260] width 73 height 6
click at [336, 260] on input "Revert to original prices later?" at bounding box center [332, 260] width 7 height 7
checkbox input "true"
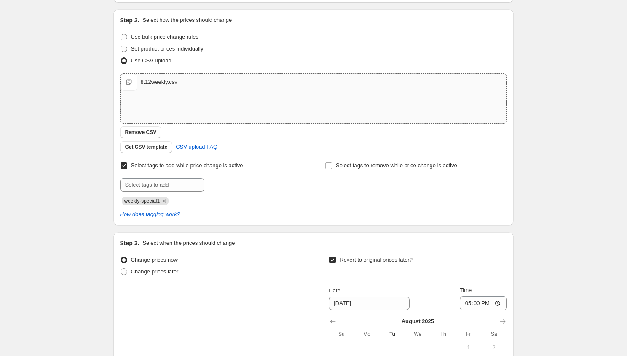
click at [438, 269] on div "Revert to original prices later?" at bounding box center [418, 266] width 178 height 25
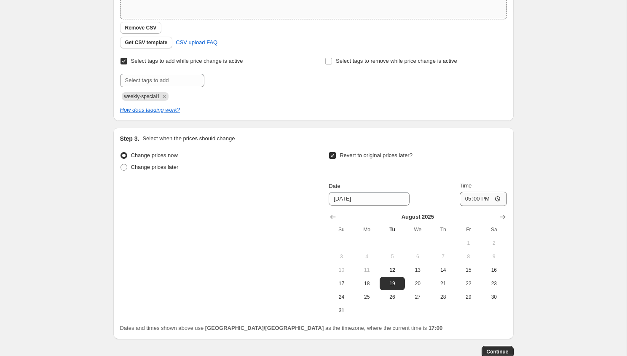
scroll to position [240, 0]
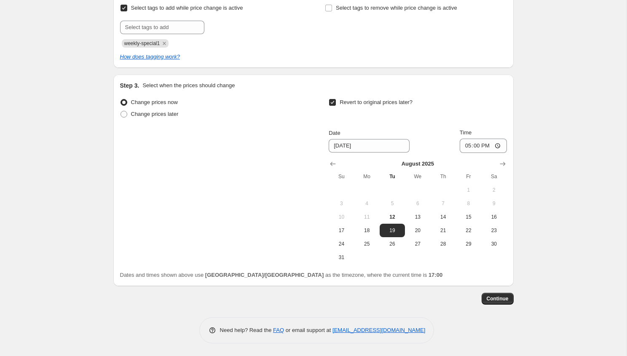
click at [498, 305] on div "Step 1. Optionally give your price change job a title (eg "March 30% off sale o…" at bounding box center [313, 65] width 401 height 558
click at [492, 299] on span "Continue" at bounding box center [498, 299] width 22 height 7
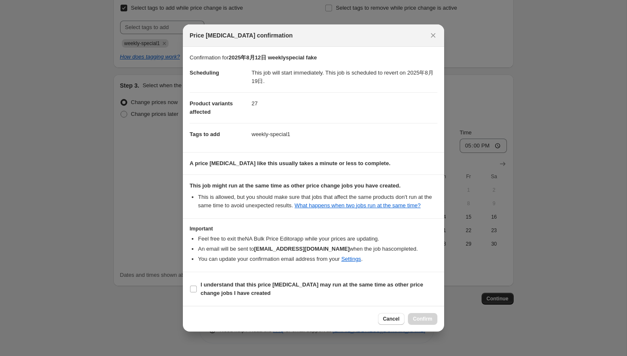
click at [348, 279] on section "I understand that this price [MEDICAL_DATA] may run at the same time as other p…" at bounding box center [313, 289] width 261 height 34
click at [348, 296] on span "I understand that this price [MEDICAL_DATA] may run at the same time as other p…" at bounding box center [319, 289] width 237 height 17
click at [197, 293] on input "I understand that this price [MEDICAL_DATA] may run at the same time as other p…" at bounding box center [193, 289] width 7 height 7
checkbox input "true"
click at [417, 323] on span "Confirm" at bounding box center [422, 319] width 19 height 7
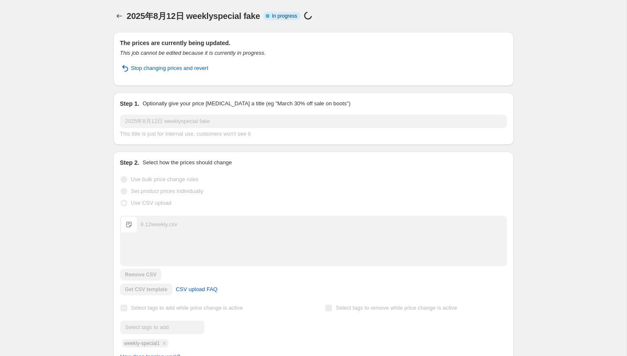
click at [40, 97] on div "2025年8月12日 weeklyspecial fake. This page is ready 2025年8月12日 weeklyspecial fake…" at bounding box center [313, 319] width 627 height 638
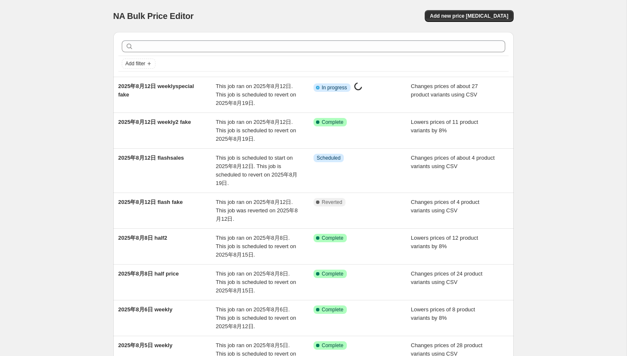
click at [55, 98] on div "NA Bulk Price Editor. This page is ready NA Bulk Price Editor Add new price cha…" at bounding box center [313, 263] width 627 height 527
click at [43, 131] on div "NA Bulk Price Editor. This page is ready NA Bulk Price Editor Add new price cha…" at bounding box center [313, 263] width 627 height 527
click at [50, 88] on div "NA Bulk Price Editor. This page is ready NA Bulk Price Editor Add new price cha…" at bounding box center [313, 263] width 627 height 527
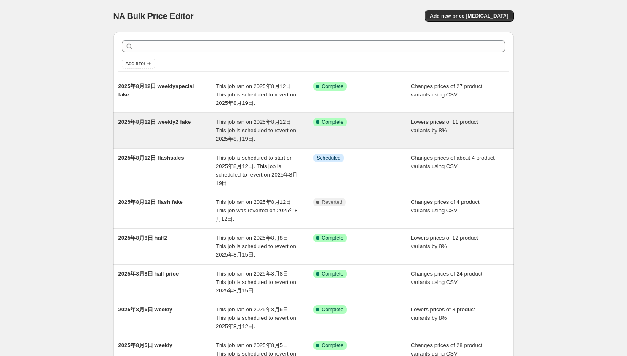
click at [371, 126] on div "Success Complete Complete" at bounding box center [356, 122] width 85 height 8
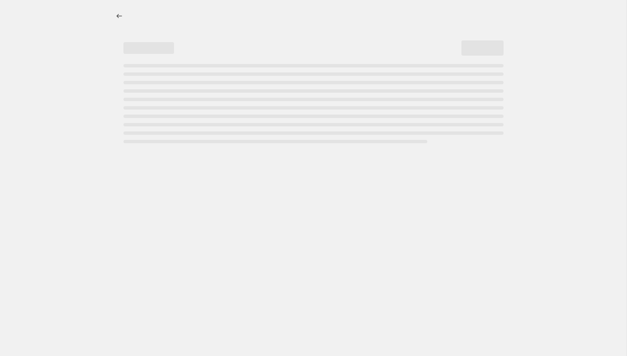
select select "percentage"
select select "no_change"
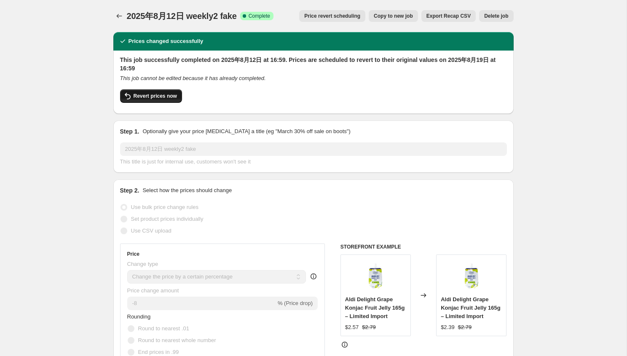
click at [153, 96] on span "Revert prices now" at bounding box center [155, 96] width 43 height 7
checkbox input "false"
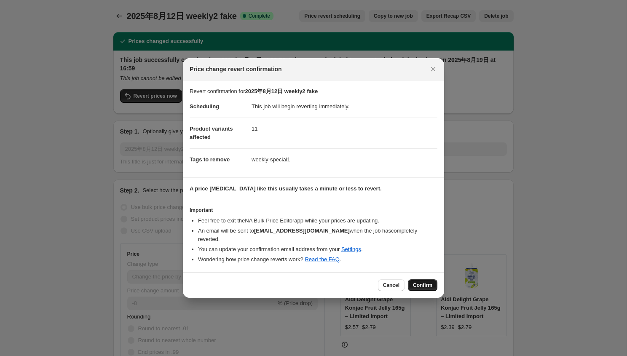
click at [421, 282] on span "Confirm" at bounding box center [422, 285] width 19 height 7
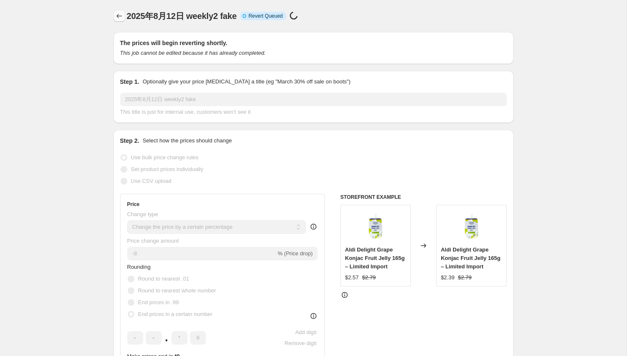
click at [121, 17] on icon "Price change jobs" at bounding box center [119, 16] width 8 height 8
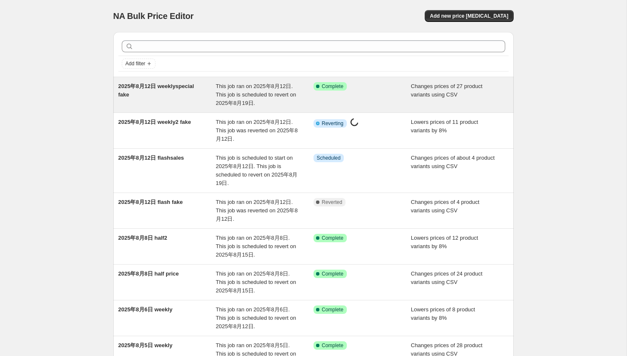
click at [213, 102] on div "2025年8月12日 weeklyspecial fake" at bounding box center [167, 94] width 98 height 25
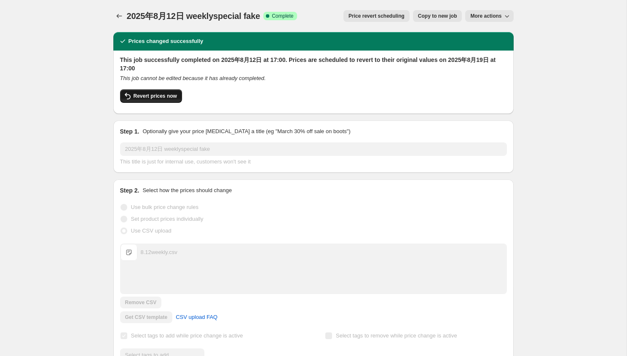
click at [142, 94] on span "Revert prices now" at bounding box center [155, 96] width 43 height 7
checkbox input "false"
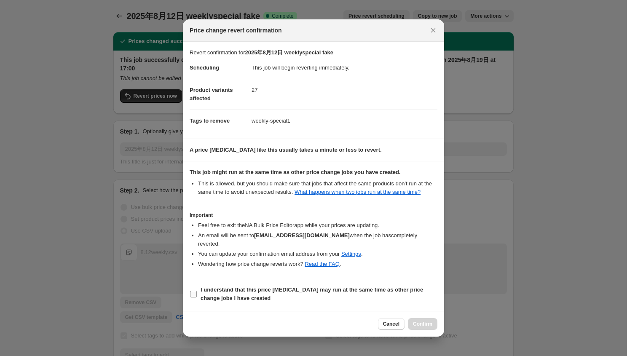
click at [344, 291] on b "I understand that this price [MEDICAL_DATA] may run at the same time as other p…" at bounding box center [312, 294] width 223 height 15
click at [197, 291] on input "I understand that this price [MEDICAL_DATA] may run at the same time as other p…" at bounding box center [193, 294] width 7 height 7
checkbox input "true"
click at [433, 328] on button "Confirm" at bounding box center [423, 324] width 30 height 12
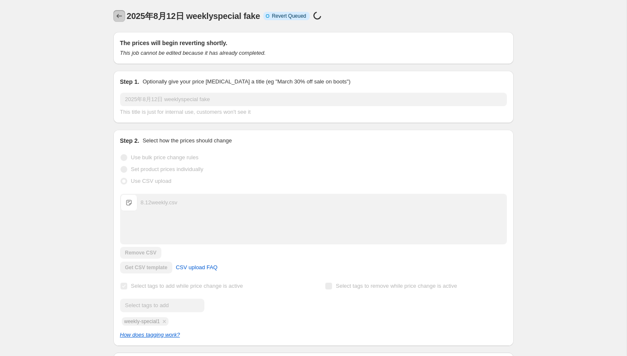
click at [121, 14] on icon "Price change jobs" at bounding box center [119, 16] width 8 height 8
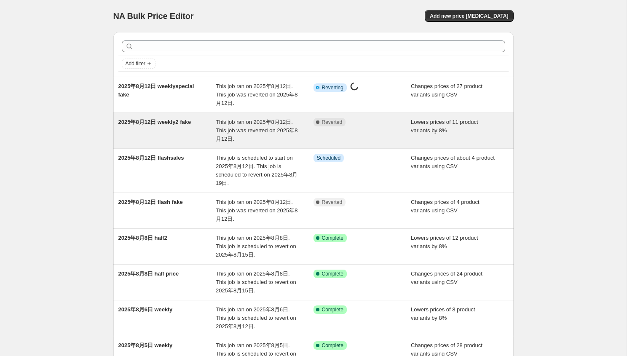
click at [247, 128] on span "This job ran on 2025年8月12日. This job was reverted on 2025年8月12日." at bounding box center [257, 130] width 82 height 23
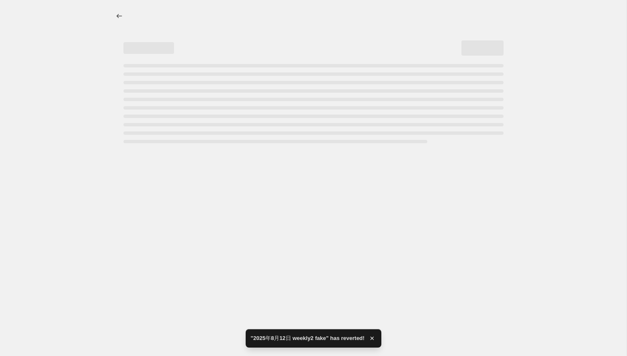
select select "percentage"
select select "no_change"
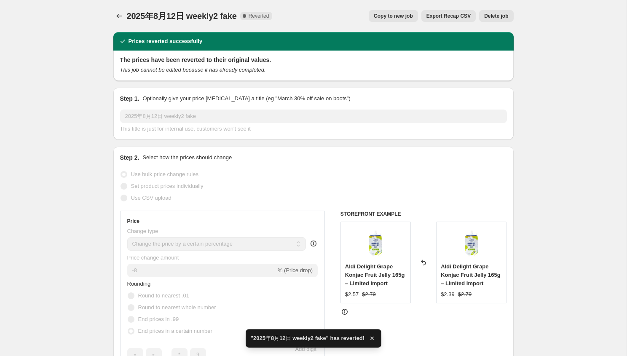
click at [388, 17] on span "Copy to new job" at bounding box center [393, 16] width 39 height 7
select select "percentage"
select select "no_change"
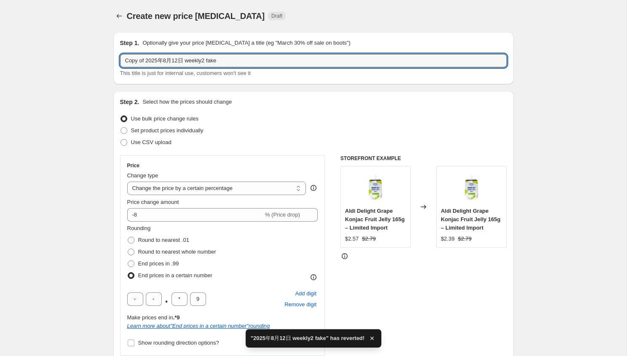
drag, startPoint x: 209, startPoint y: 62, endPoint x: 293, endPoint y: 72, distance: 84.9
click at [293, 72] on div "Copy of 2025年8月12日 weekly2 fake This title is just for internal use, customers …" at bounding box center [313, 66] width 387 height 24
type input "Copy of 2025年8月12日 weekly2 real"
click at [155, 141] on span "Use CSV upload" at bounding box center [151, 142] width 40 height 6
click at [121, 140] on input "Use CSV upload" at bounding box center [121, 139] width 0 height 0
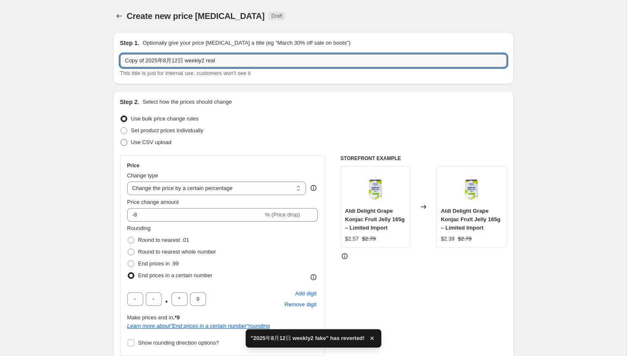
radio input "true"
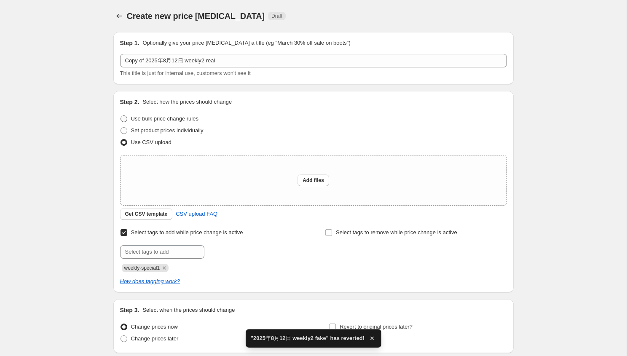
click at [155, 117] on span "Use bulk price change rules" at bounding box center [164, 119] width 67 height 6
click at [121, 116] on input "Use bulk price change rules" at bounding box center [121, 116] width 0 height 0
radio input "true"
select select "percentage"
select select "no_change"
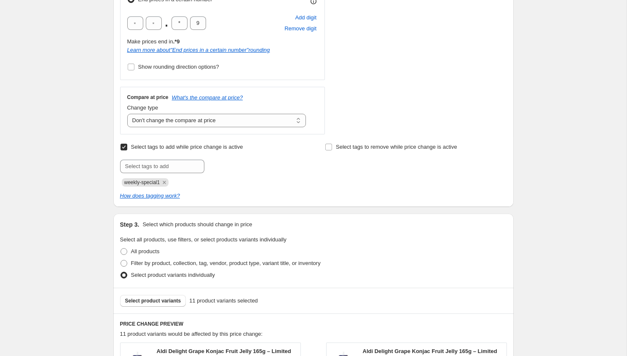
scroll to position [276, 0]
click at [166, 183] on icon "Remove weekly-special1" at bounding box center [164, 182] width 3 height 3
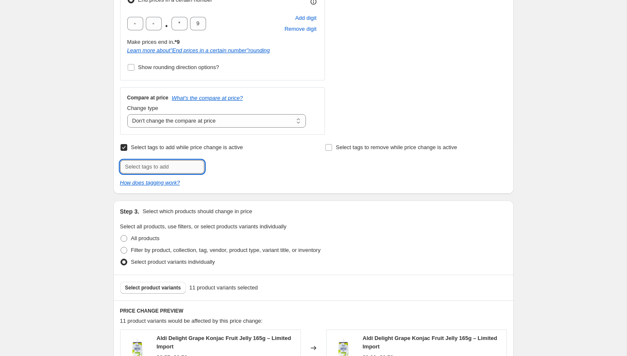
click at [164, 172] on input "text" at bounding box center [162, 166] width 84 height 13
type input "weekly-special"
click at [256, 170] on button "Add weekly-speci..." at bounding box center [235, 166] width 57 height 12
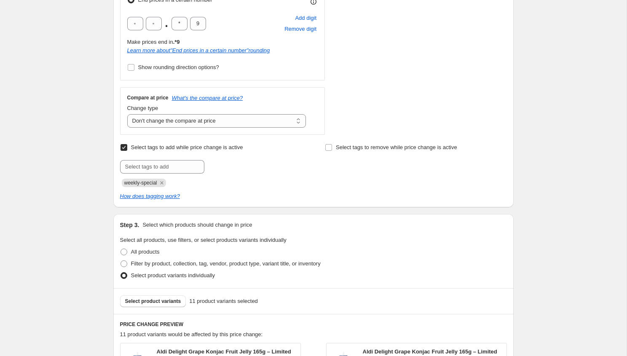
click at [306, 183] on div "Select tags to add while price change is active Submit weekly-special Select ta…" at bounding box center [313, 165] width 387 height 46
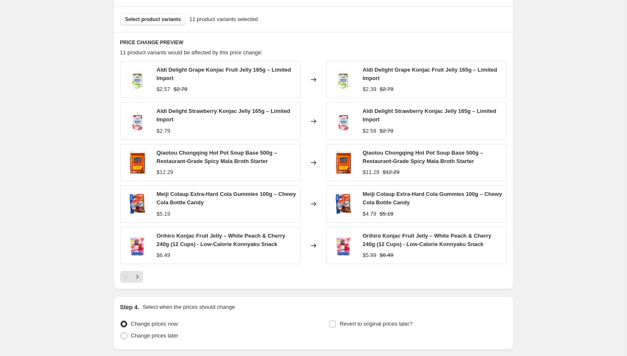
scroll to position [622, 0]
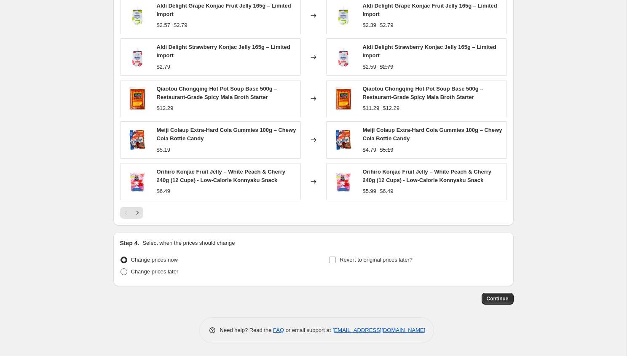
click at [162, 275] on span "Change prices later" at bounding box center [155, 272] width 48 height 8
click at [121, 269] on input "Change prices later" at bounding box center [121, 269] width 0 height 0
radio input "true"
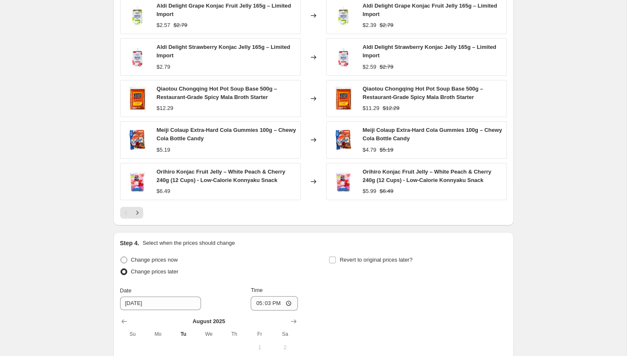
click at [153, 260] on span "Change prices now" at bounding box center [154, 260] width 47 height 6
click at [121, 257] on input "Change prices now" at bounding box center [121, 257] width 0 height 0
radio input "true"
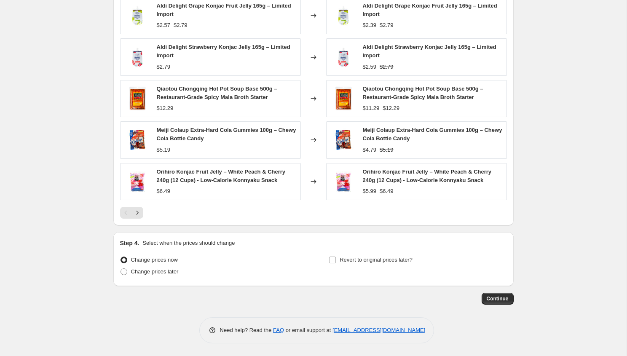
scroll to position [0, 0]
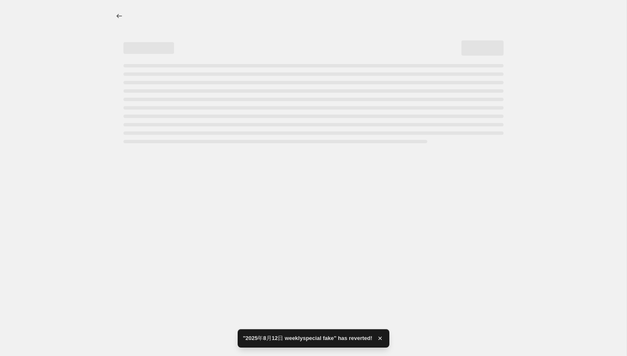
select select "percentage"
select select "no_change"
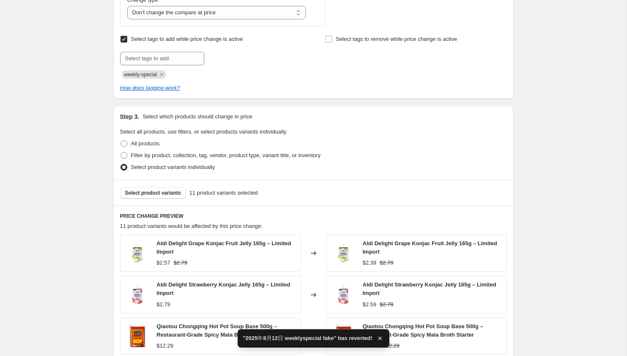
scroll to position [622, 0]
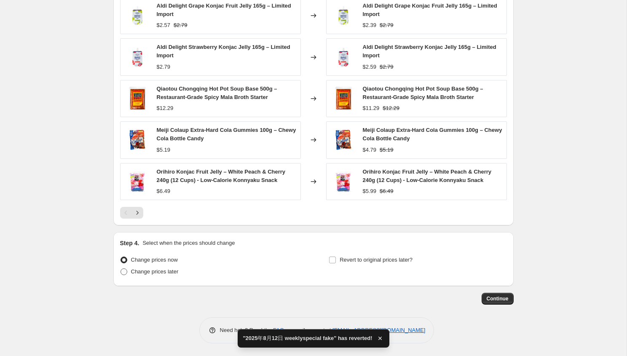
click at [162, 273] on span "Change prices later" at bounding box center [155, 272] width 48 height 6
click at [121, 269] on input "Change prices later" at bounding box center [121, 269] width 0 height 0
radio input "true"
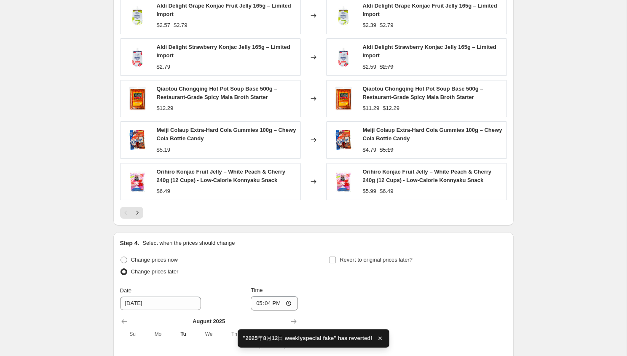
scroll to position [780, 0]
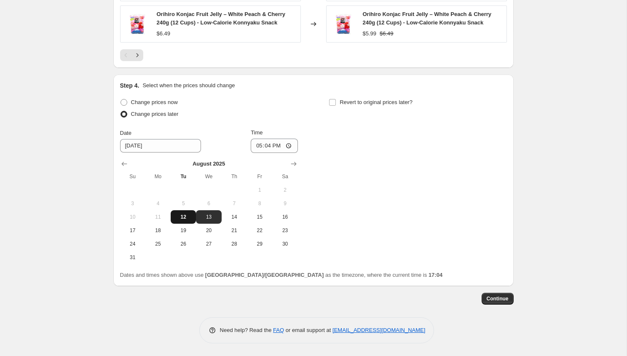
click at [186, 217] on span "12" at bounding box center [183, 217] width 19 height 7
type input "[DATE]"
click at [269, 148] on input "17:04" at bounding box center [274, 146] width 47 height 14
type input "22:00"
click at [349, 100] on span "Revert to original prices later?" at bounding box center [376, 102] width 73 height 6
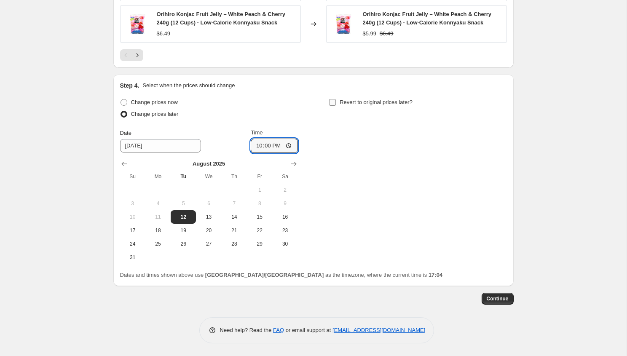
click at [336, 100] on input "Revert to original prices later?" at bounding box center [332, 102] width 7 height 7
checkbox input "true"
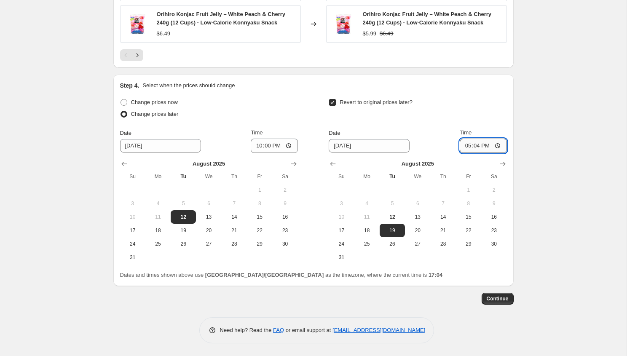
click at [476, 145] on input "17:04" at bounding box center [483, 146] width 47 height 14
type input "22:00"
click at [491, 301] on span "Continue" at bounding box center [498, 299] width 22 height 7
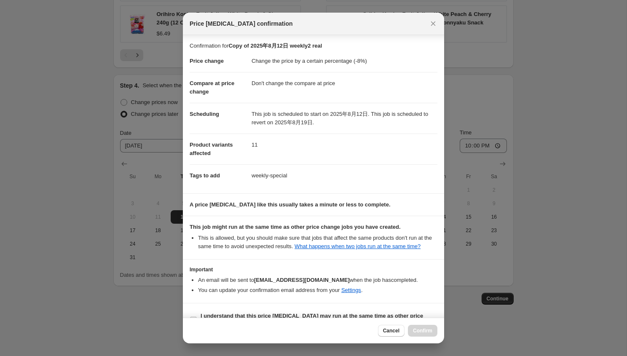
scroll to position [28, 0]
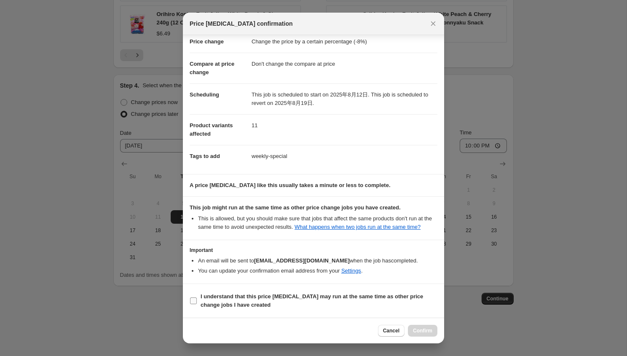
click at [366, 299] on b "I understand that this price [MEDICAL_DATA] may run at the same time as other p…" at bounding box center [312, 300] width 223 height 15
click at [197, 299] on input "I understand that this price [MEDICAL_DATA] may run at the same time as other p…" at bounding box center [193, 301] width 7 height 7
checkbox input "true"
click at [431, 328] on span "Confirm" at bounding box center [422, 331] width 19 height 7
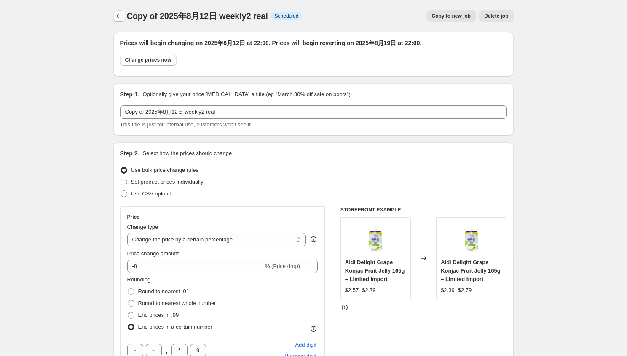
click at [118, 20] on button "Price change jobs" at bounding box center [119, 16] width 12 height 12
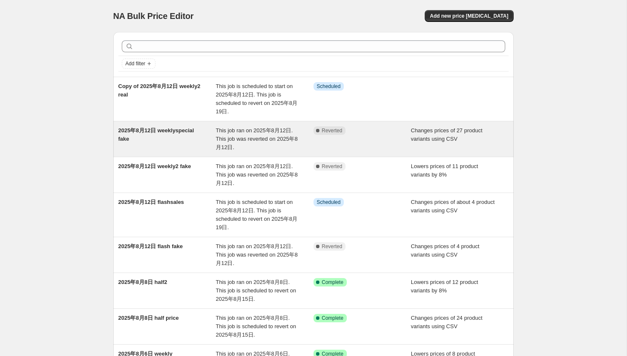
click at [191, 139] on div "2025年8月12日 weeklyspecial fake" at bounding box center [167, 139] width 98 height 25
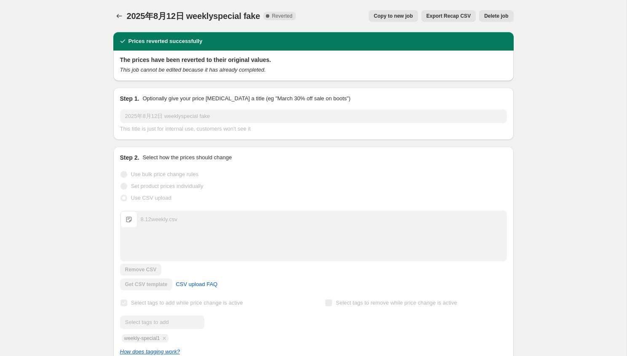
click at [387, 17] on span "Copy to new job" at bounding box center [393, 16] width 39 height 7
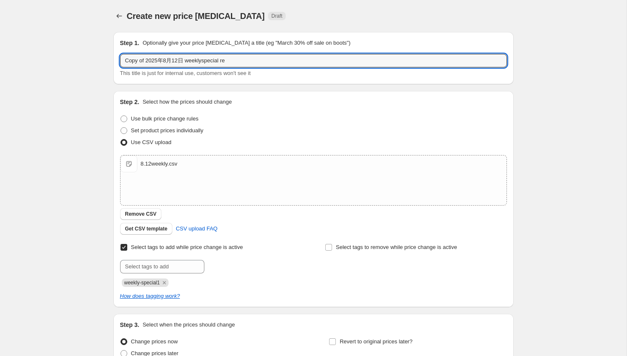
drag, startPoint x: 226, startPoint y: 59, endPoint x: 306, endPoint y: 75, distance: 82.2
click at [306, 75] on div "Copy of 2025年8月12日 weeklyspecial re This title is just for internal use, custom…" at bounding box center [313, 66] width 387 height 24
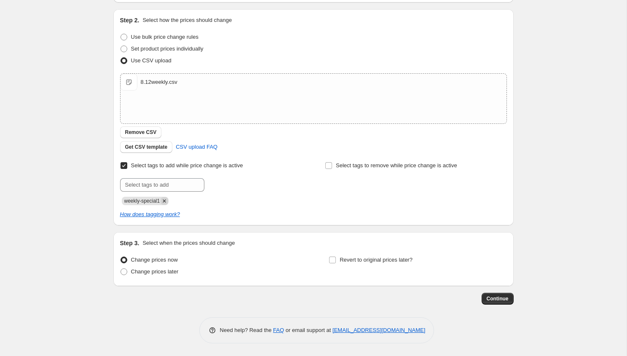
type input "Copy of 2025年8月12日 weeklyspecial real1"
click at [168, 200] on icon "Remove weekly-special1" at bounding box center [165, 201] width 8 height 8
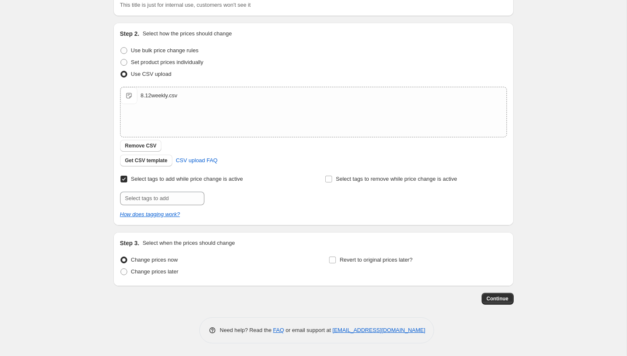
click at [168, 190] on div "Select tags to add while price change is active Submit" at bounding box center [211, 189] width 182 height 32
click at [168, 199] on input "text" at bounding box center [162, 198] width 84 height 13
type input "weekly-special"
click at [237, 206] on div "Select tags to add while price change is active Submit weekly-special Add weekl…" at bounding box center [313, 196] width 387 height 46
click at [237, 199] on span "weekly-speci..." at bounding box center [240, 198] width 35 height 6
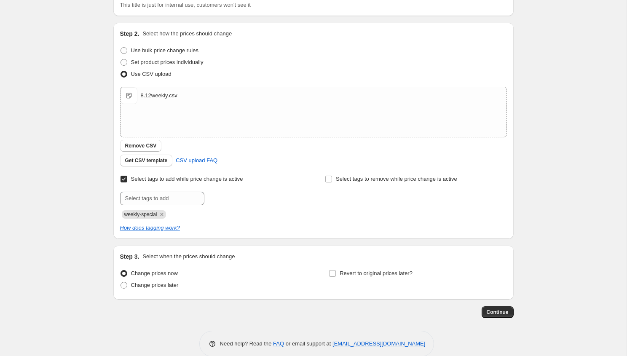
scroll to position [82, 0]
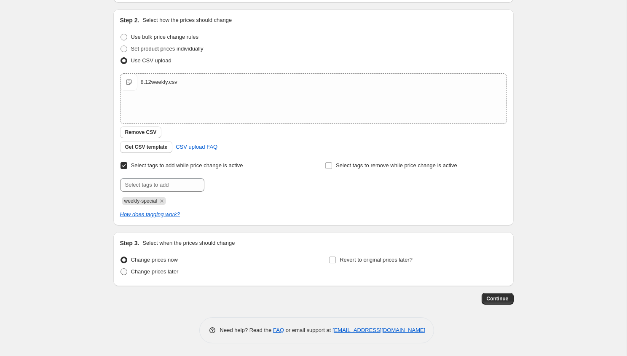
click at [167, 272] on span "Change prices later" at bounding box center [155, 272] width 48 height 6
click at [121, 269] on input "Change prices later" at bounding box center [121, 269] width 0 height 0
radio input "true"
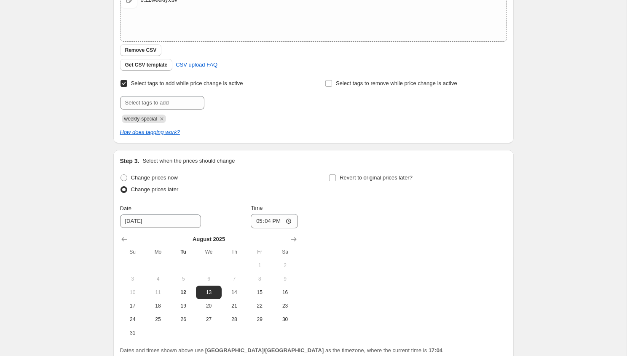
scroll to position [240, 0]
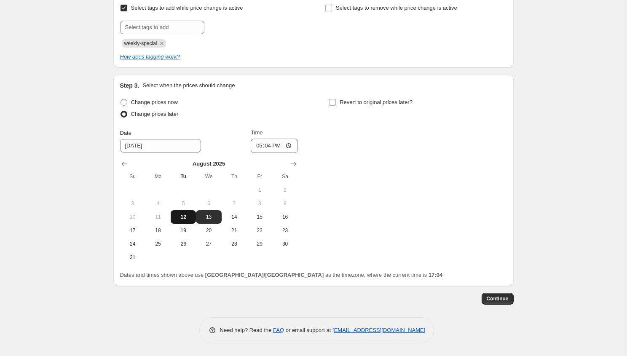
click at [175, 221] on button "12" at bounding box center [183, 216] width 25 height 13
type input "[DATE]"
click at [267, 148] on input "17:04" at bounding box center [274, 146] width 47 height 14
type input "22:00"
click at [353, 103] on span "Revert to original prices later?" at bounding box center [376, 102] width 73 height 6
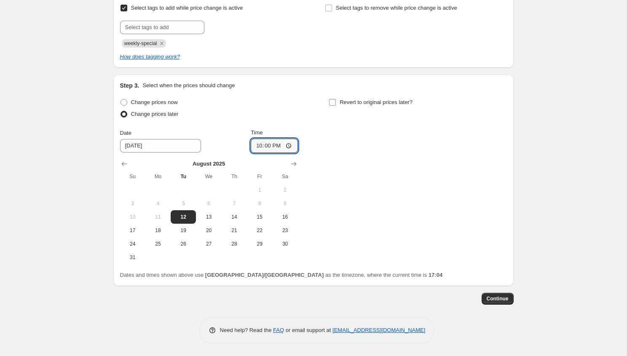
click at [336, 103] on input "Revert to original prices later?" at bounding box center [332, 102] width 7 height 7
checkbox input "true"
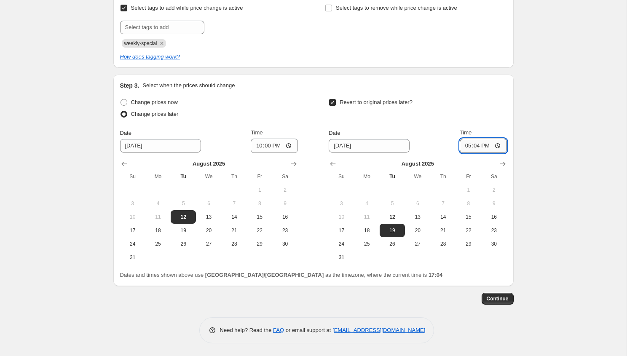
click at [474, 143] on input "17:04" at bounding box center [483, 146] width 47 height 14
type input "22:00"
click at [573, 137] on div "Create new price [MEDICAL_DATA]. This page is ready Create new price [MEDICAL_D…" at bounding box center [313, 58] width 627 height 596
click at [502, 299] on span "Continue" at bounding box center [498, 299] width 22 height 7
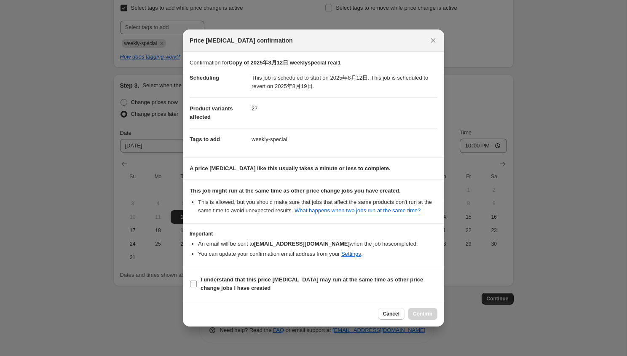
click at [286, 286] on b "I understand that this price [MEDICAL_DATA] may run at the same time as other p…" at bounding box center [312, 284] width 223 height 15
click at [197, 286] on input "I understand that this price [MEDICAL_DATA] may run at the same time as other p…" at bounding box center [193, 284] width 7 height 7
checkbox input "true"
click at [428, 317] on span "Confirm" at bounding box center [422, 314] width 19 height 7
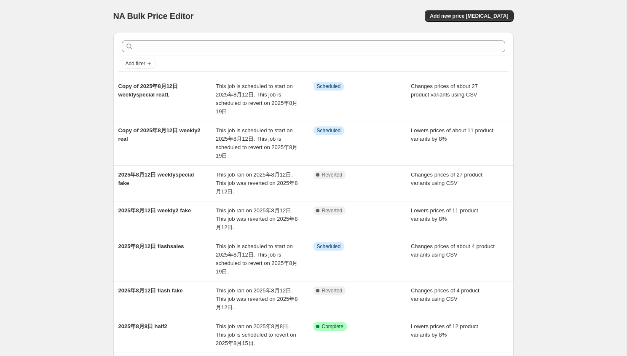
click at [307, 23] on div "NA Bulk Price Editor. This page is ready NA Bulk Price Editor Add new price [ME…" at bounding box center [313, 16] width 401 height 32
click at [50, 124] on div "NA Bulk Price Editor. This page is ready NA Bulk Price Editor Add new price [ME…" at bounding box center [313, 272] width 627 height 544
click at [62, 95] on div "NA Bulk Price Editor. This page is ready NA Bulk Price Editor Add new price [ME…" at bounding box center [313, 272] width 627 height 544
click at [71, 106] on div "NA Bulk Price Editor. This page is ready NA Bulk Price Editor Add new price [ME…" at bounding box center [313, 272] width 627 height 544
